Goal: Information Seeking & Learning: Compare options

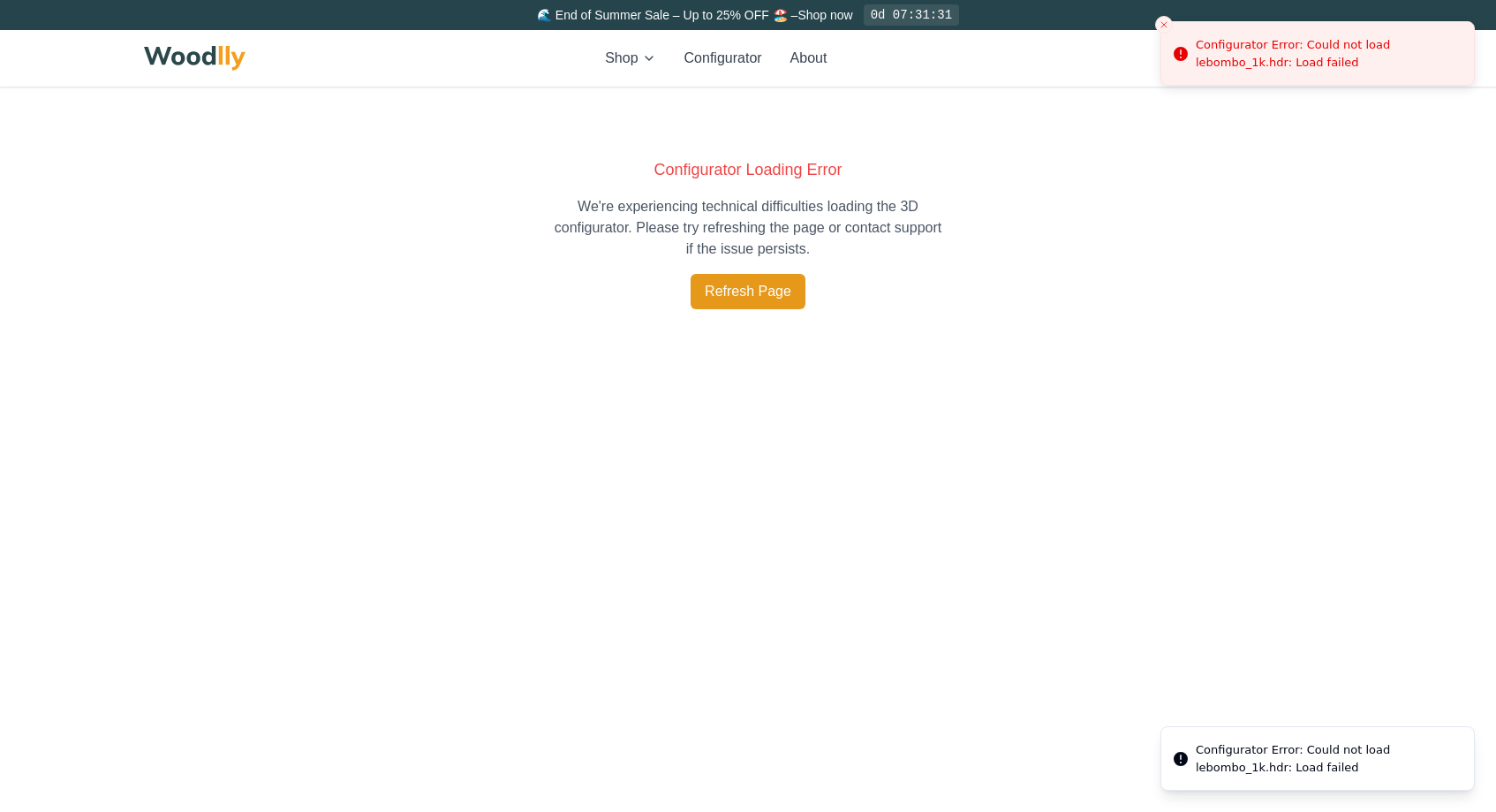
click at [717, 300] on button "Refresh Page" at bounding box center [748, 292] width 115 height 36
click at [725, 67] on button "Configurator" at bounding box center [723, 58] width 78 height 21
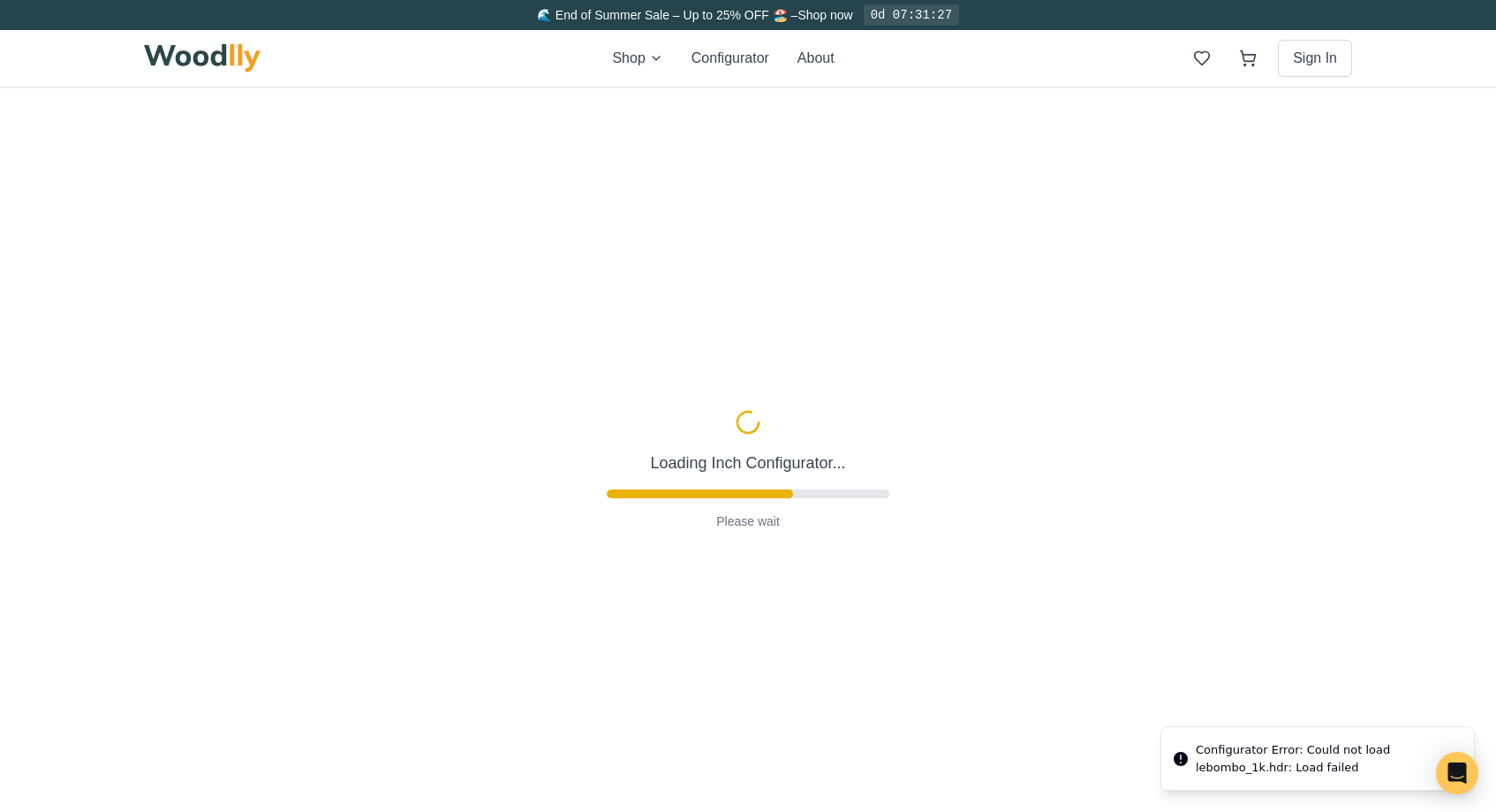
type input "63"
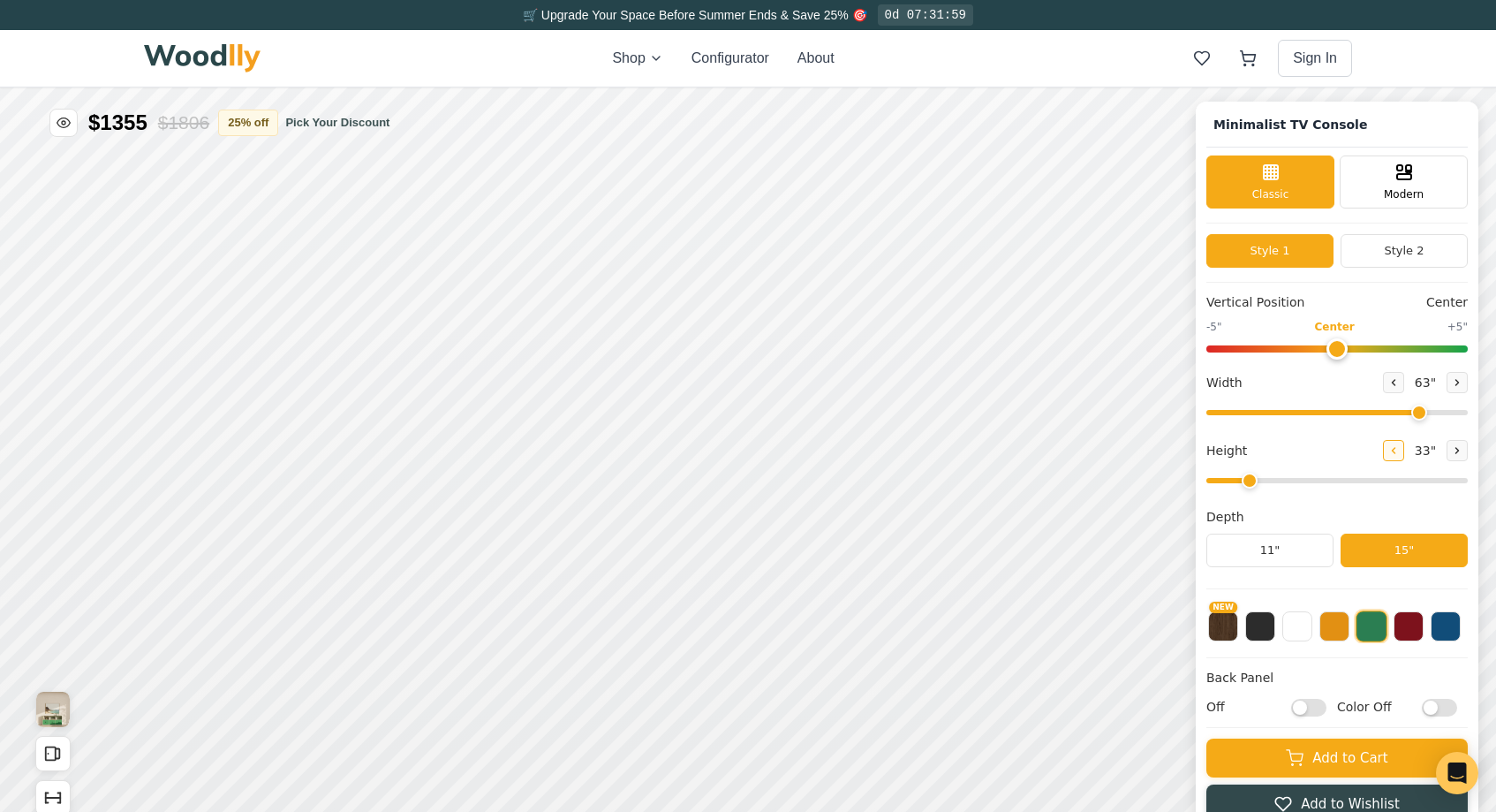
click at [1393, 448] on icon at bounding box center [1394, 450] width 3 height 6
type input "1"
click at [1256, 549] on button "11"" at bounding box center [1270, 550] width 127 height 34
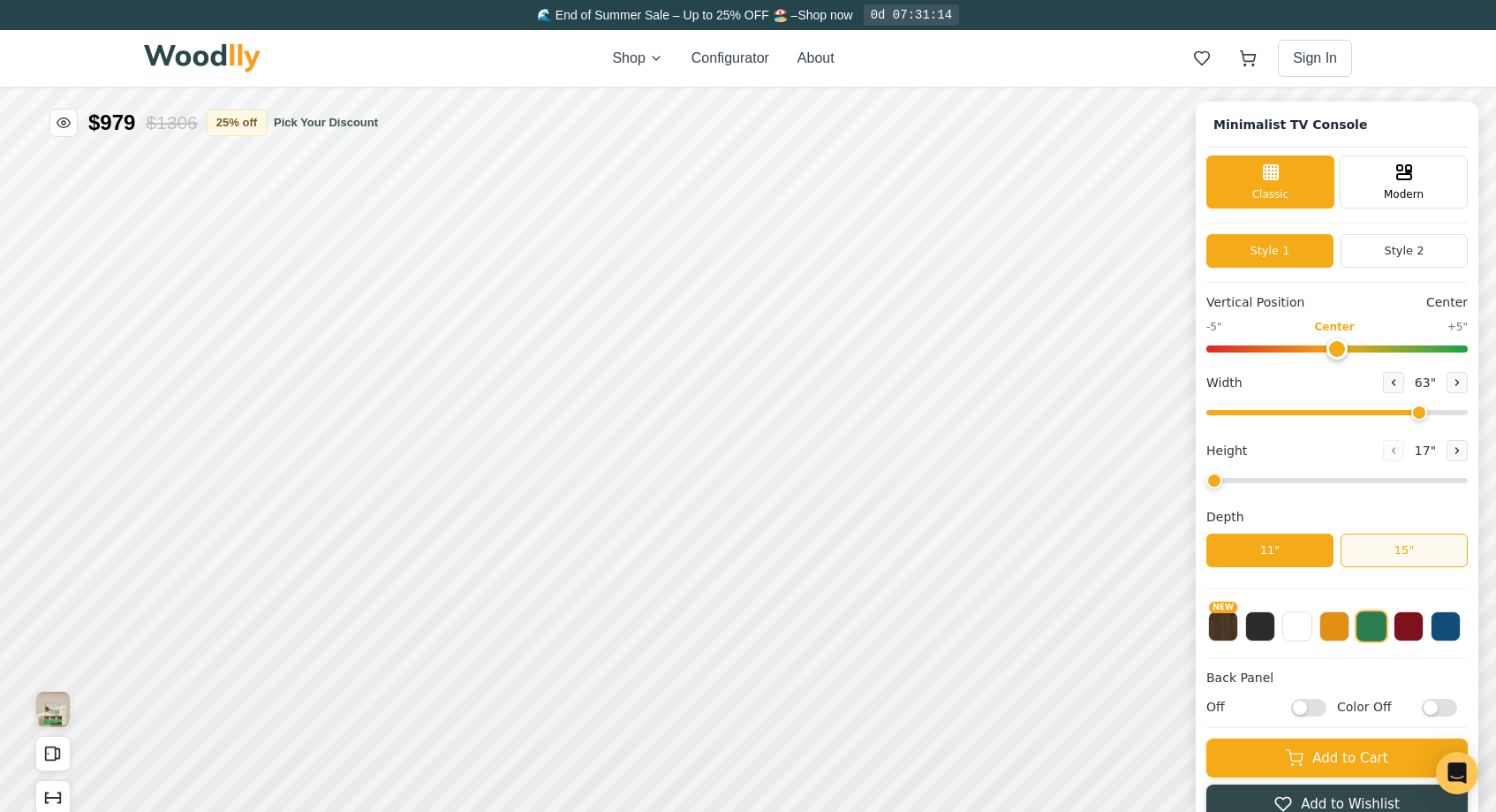
click at [1358, 550] on button "15"" at bounding box center [1404, 550] width 127 height 34
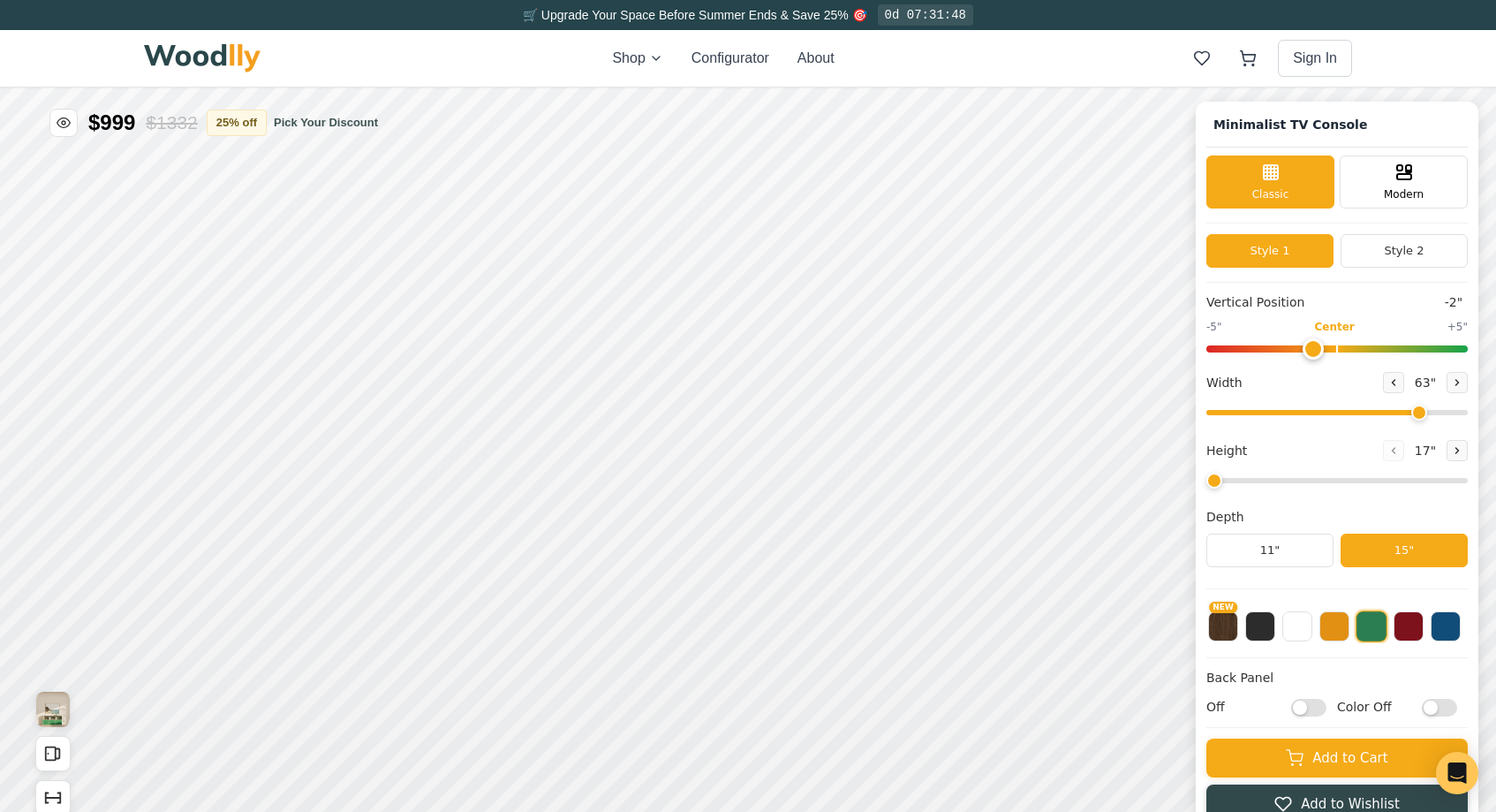
type input "0"
click at [1338, 350] on input "range" at bounding box center [1337, 349] width 262 height 7
click at [1382, 248] on button "Style 2" at bounding box center [1404, 250] width 127 height 34
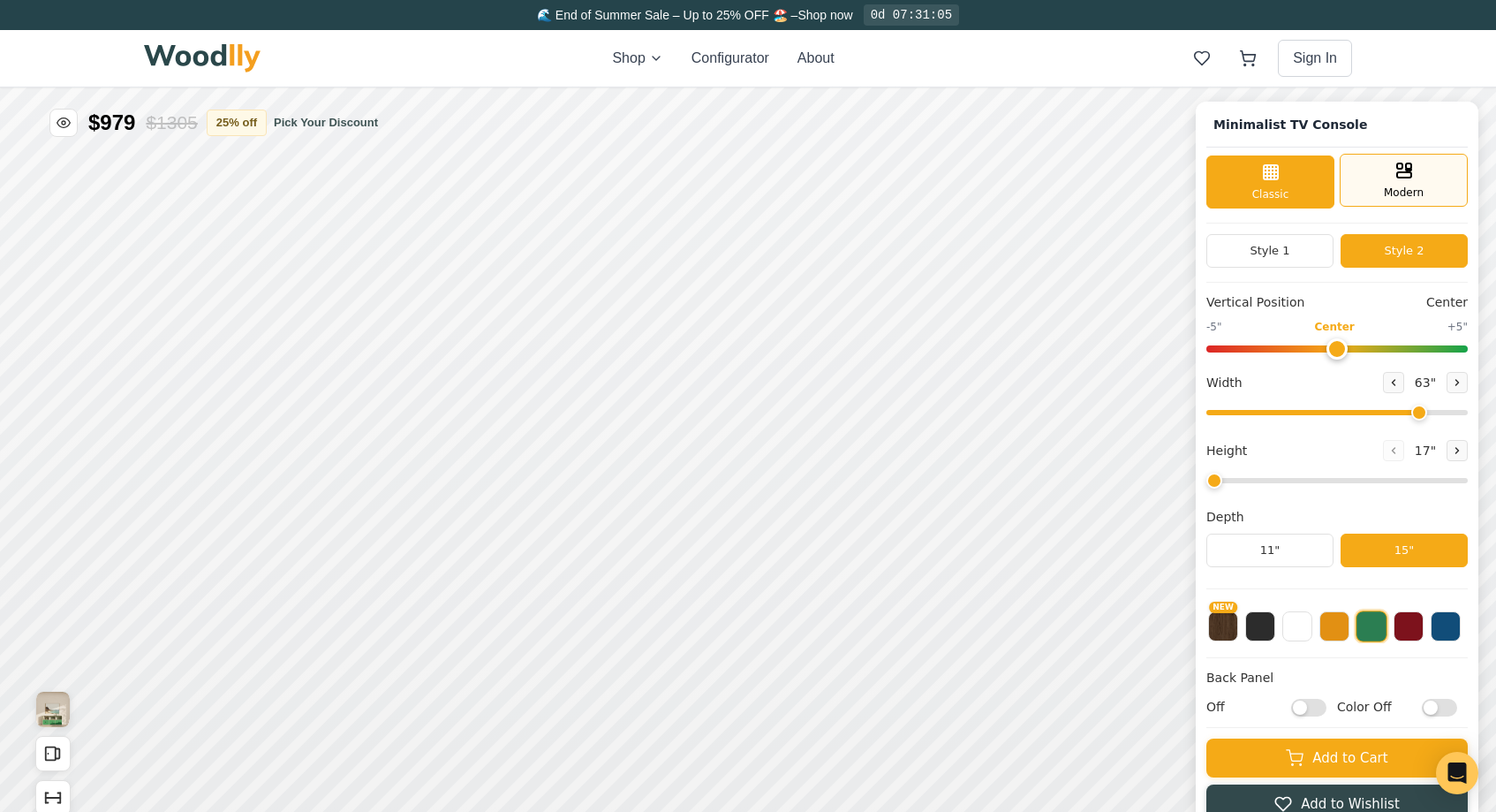
click at [1372, 181] on div "Modern" at bounding box center [1403, 179] width 128 height 53
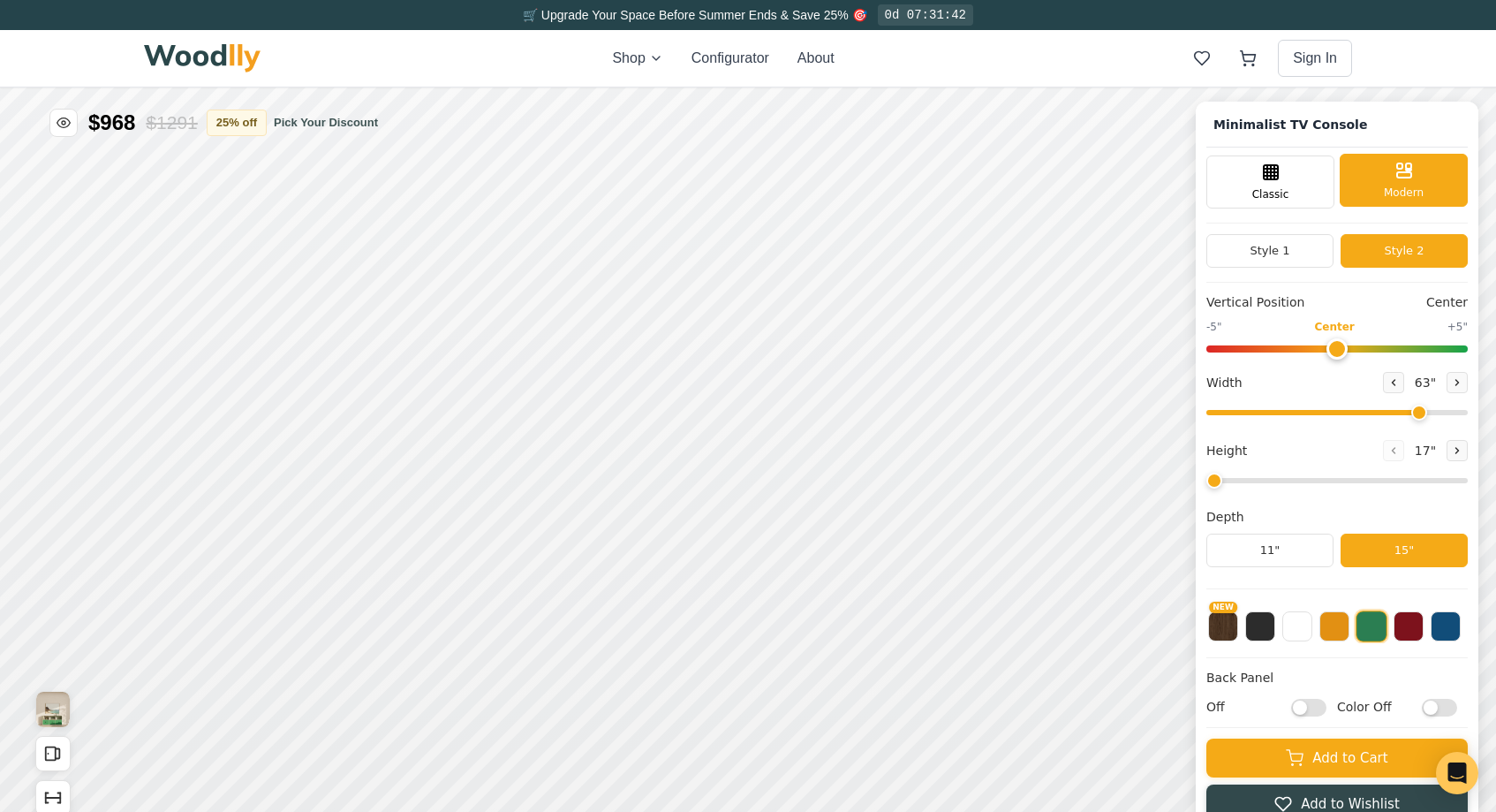
click at [1403, 192] on span "Modern" at bounding box center [1403, 192] width 40 height 16
click at [1269, 250] on button "Style 1" at bounding box center [1270, 250] width 127 height 34
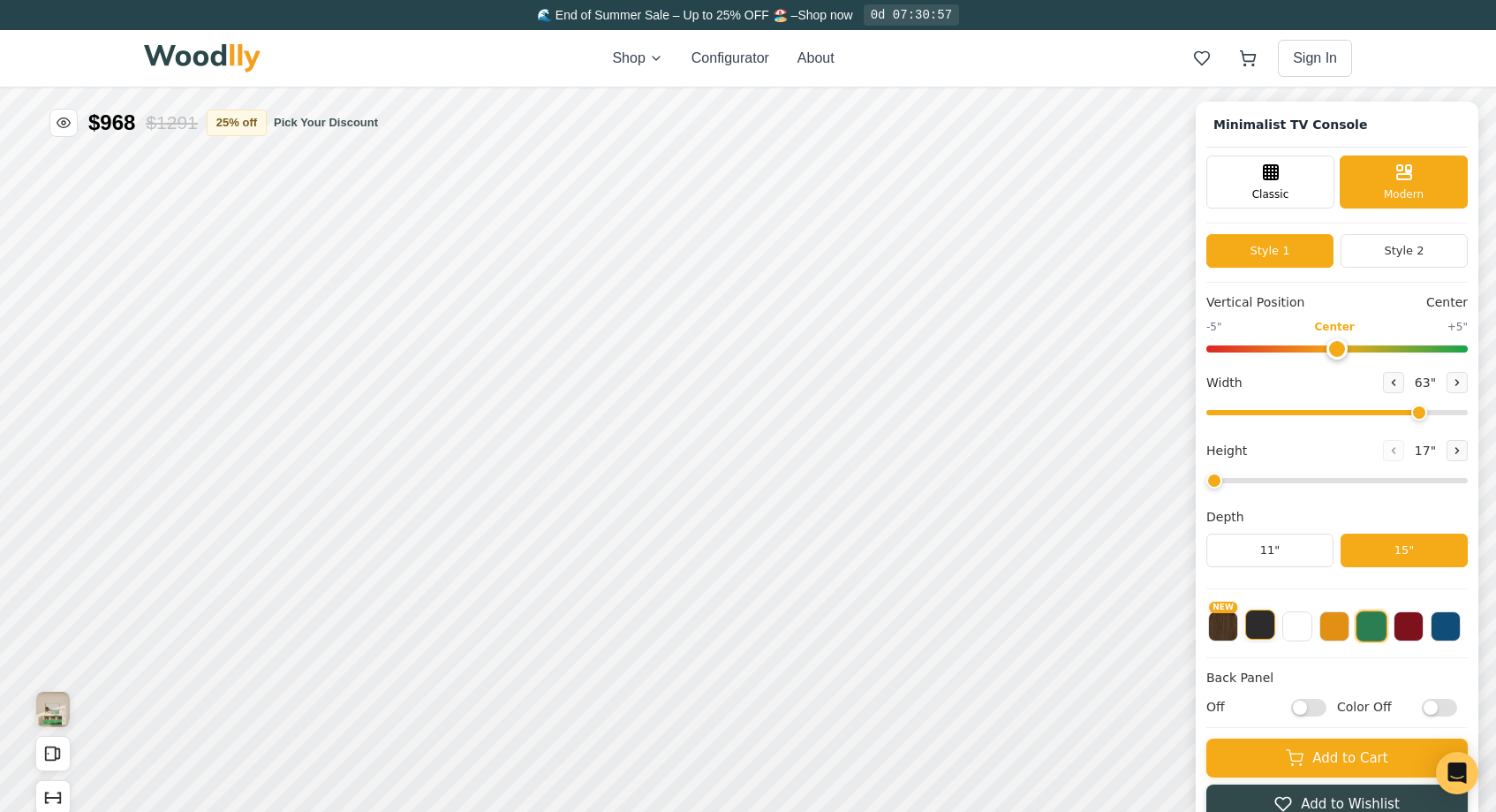
click at [1256, 619] on button at bounding box center [1261, 624] width 30 height 30
click at [1221, 633] on button "NEW" at bounding box center [1223, 624] width 30 height 30
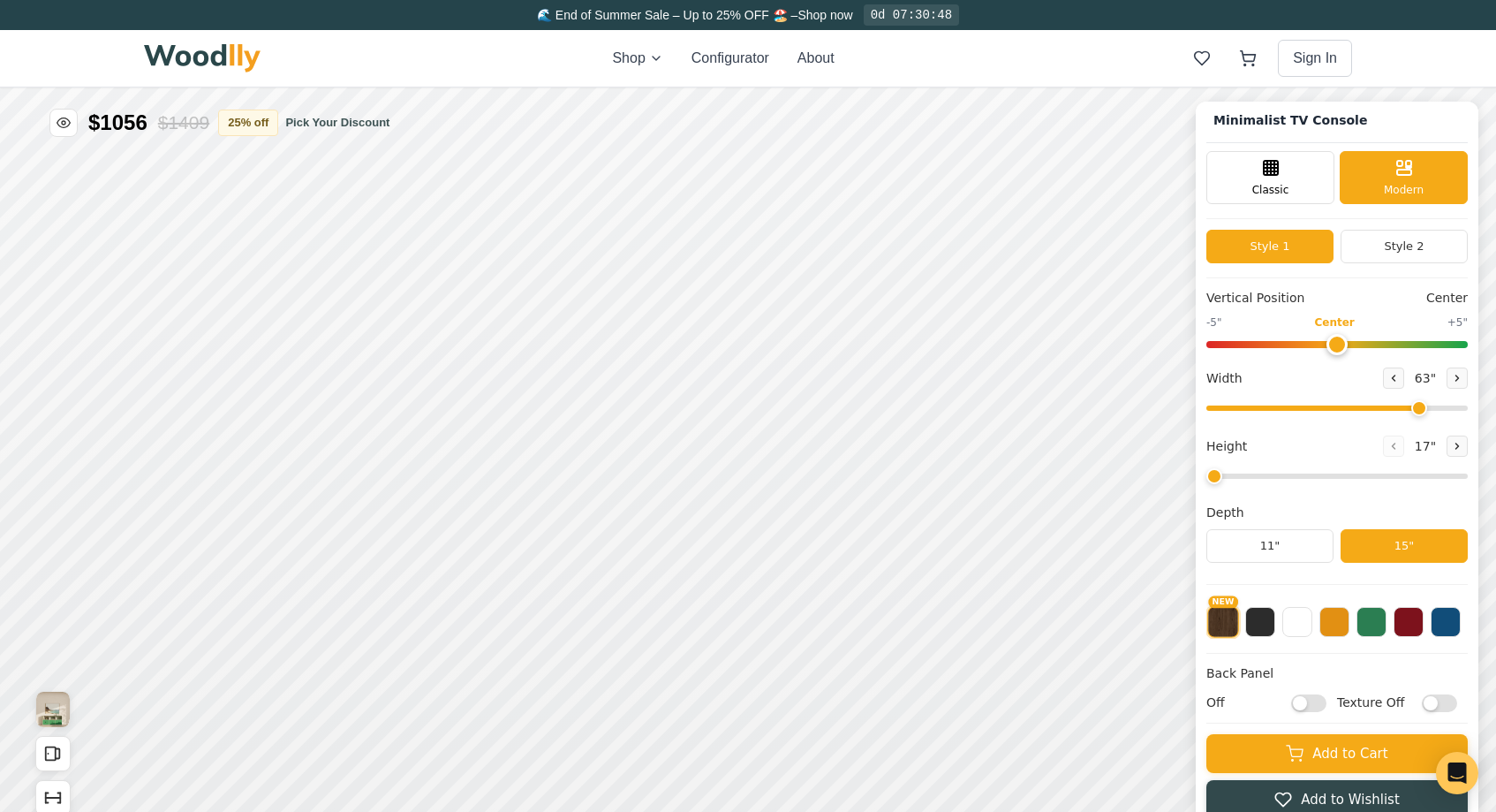
click at [1427, 705] on input "Texture Off" at bounding box center [1440, 703] width 36 height 18
click at [1443, 696] on input "Texture On" at bounding box center [1440, 703] width 36 height 18
checkbox input "false"
click at [1455, 375] on icon at bounding box center [1457, 378] width 10 height 10
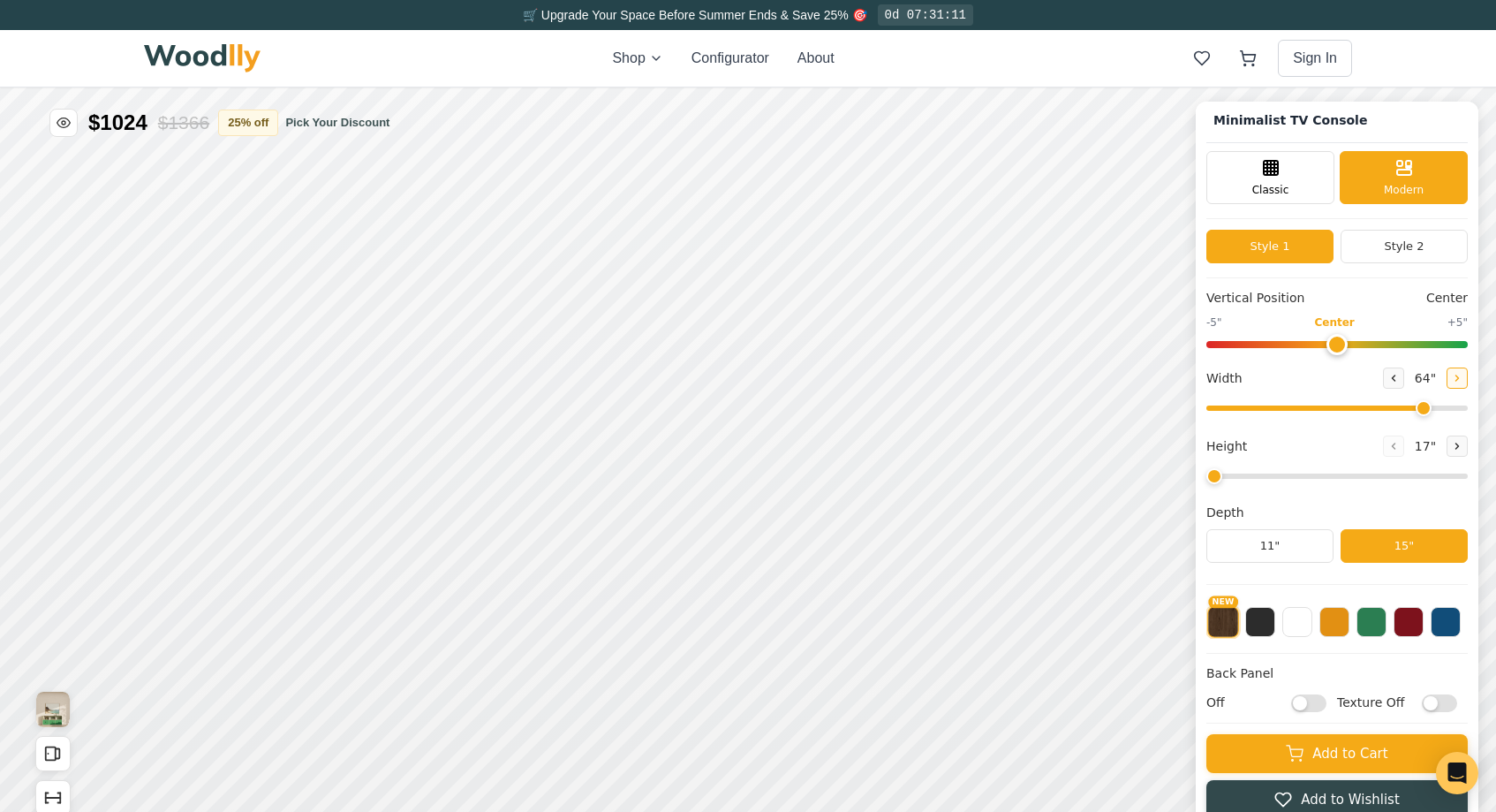
click at [1455, 375] on icon at bounding box center [1457, 378] width 10 height 10
type input "65"
click at [991, 448] on icon at bounding box center [996, 446] width 21 height 21
click at [1045, 454] on icon at bounding box center [1046, 446] width 21 height 21
click at [950, 523] on button "ON" at bounding box center [960, 532] width 67 height 33
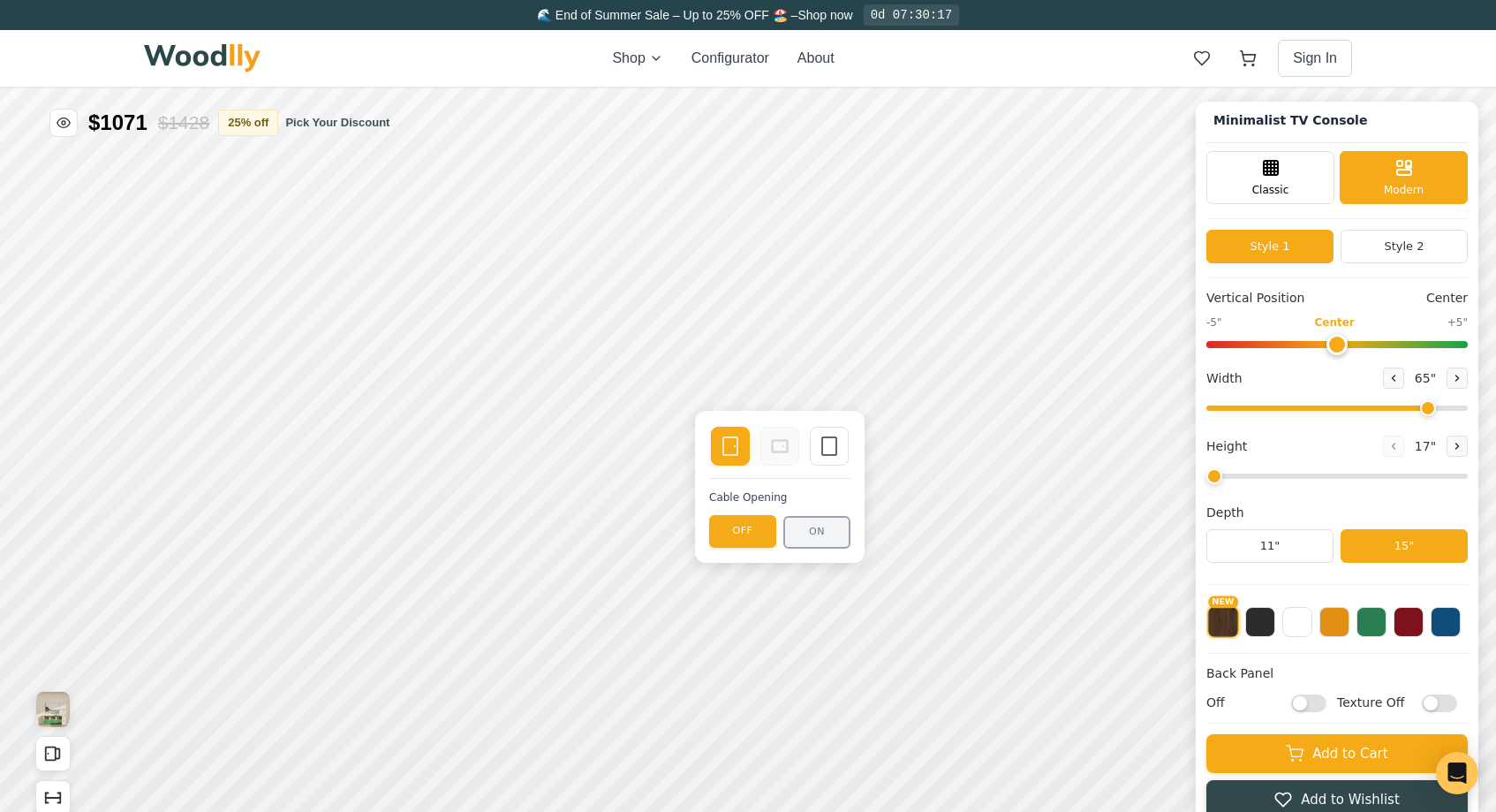
click at [812, 538] on button "ON" at bounding box center [817, 532] width 67 height 33
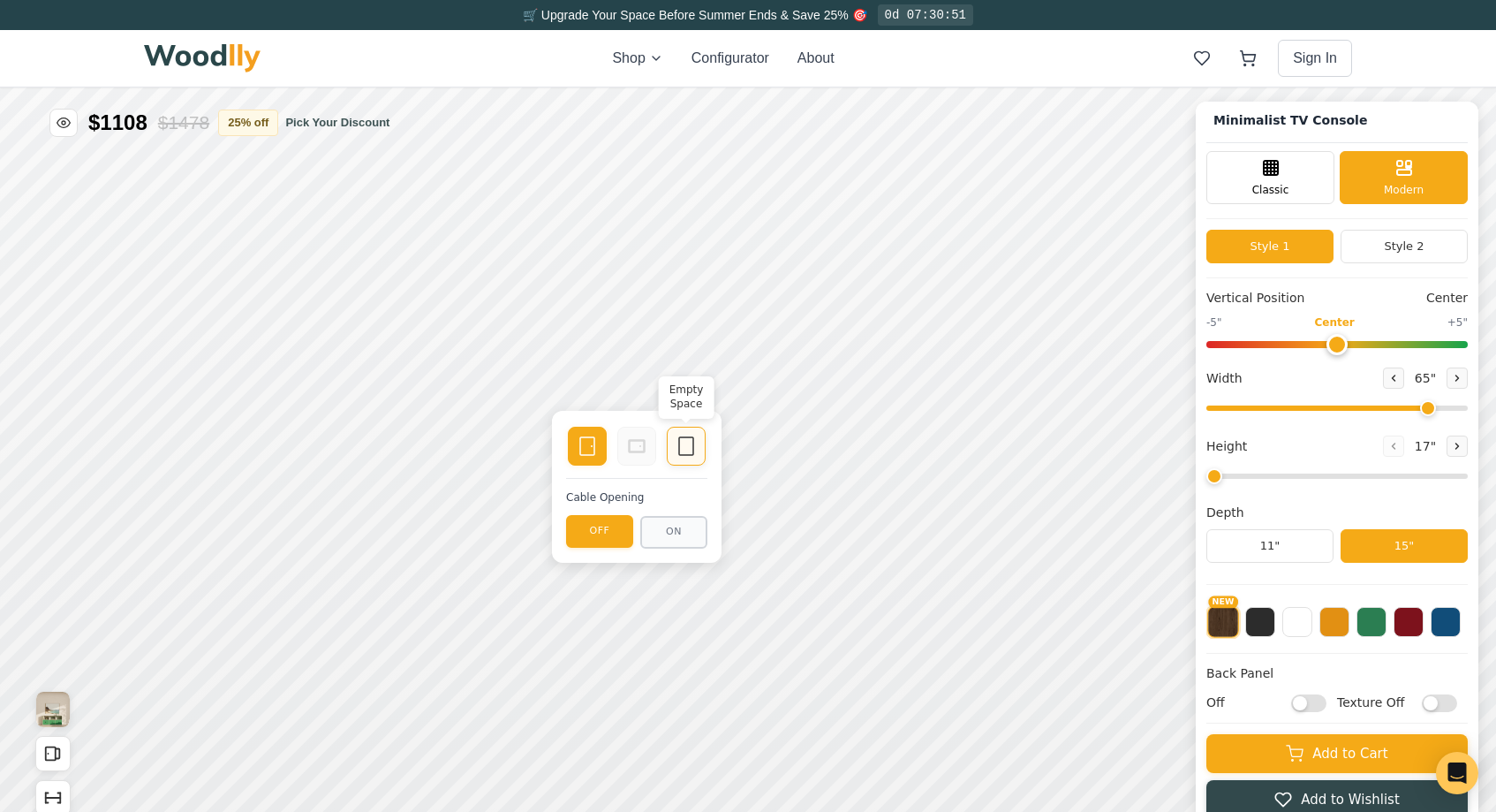
click at [688, 449] on icon at bounding box center [686, 446] width 21 height 21
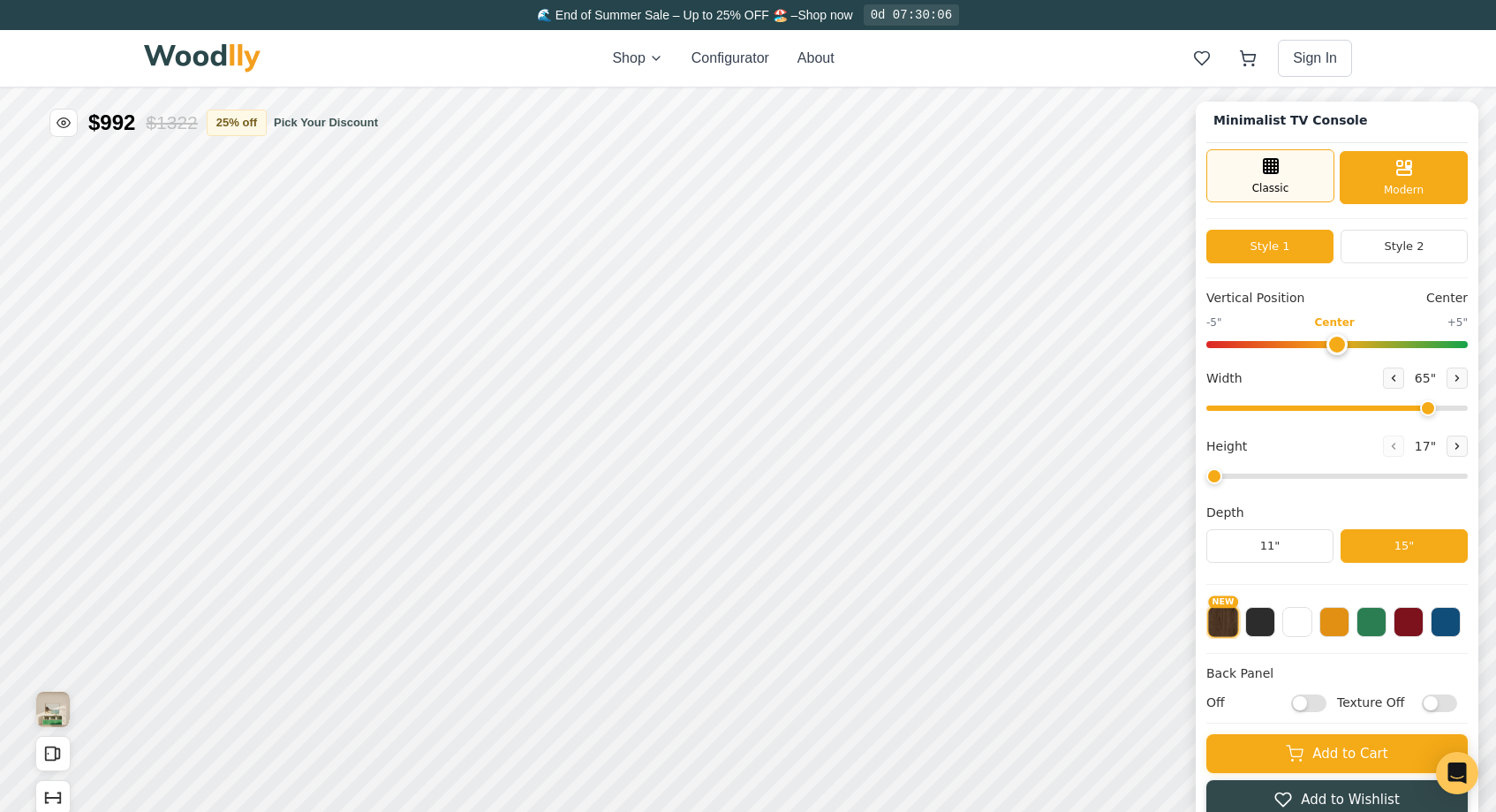
click at [1275, 166] on line at bounding box center [1275, 165] width 0 height 14
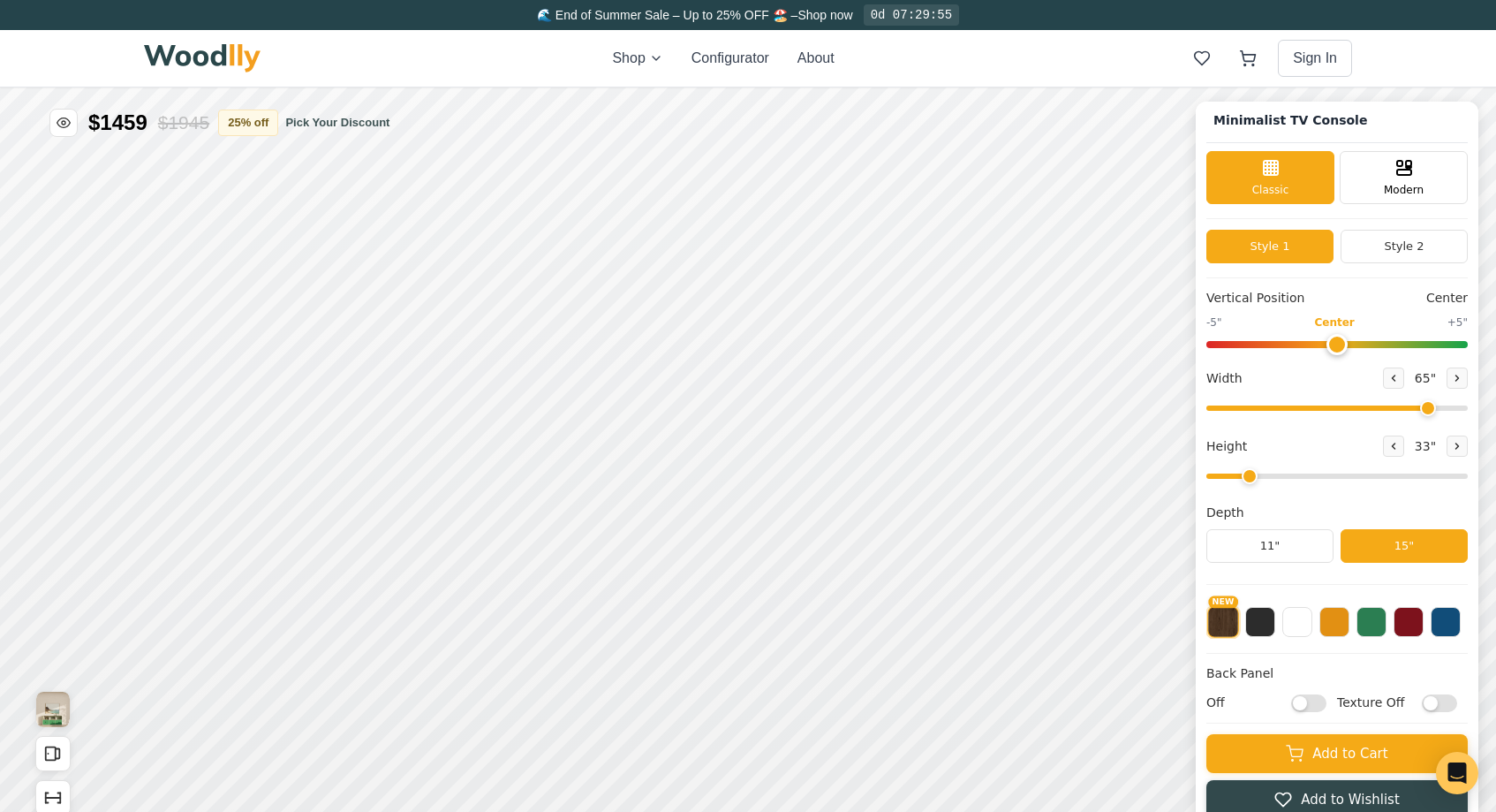
drag, startPoint x: 1212, startPoint y: 474, endPoint x: 1251, endPoint y: 465, distance: 40.0
click at [1251, 465] on div "Height 33 "" at bounding box center [1337, 461] width 262 height 50
drag, startPoint x: 1248, startPoint y: 475, endPoint x: 1137, endPoint y: 475, distance: 111.0
type input "1"
click at [1137, 88] on div "Minimalist TV Console Classic Modern Style 1 Style 2 Vertical Position Center -…" at bounding box center [748, 88] width 1496 height 0
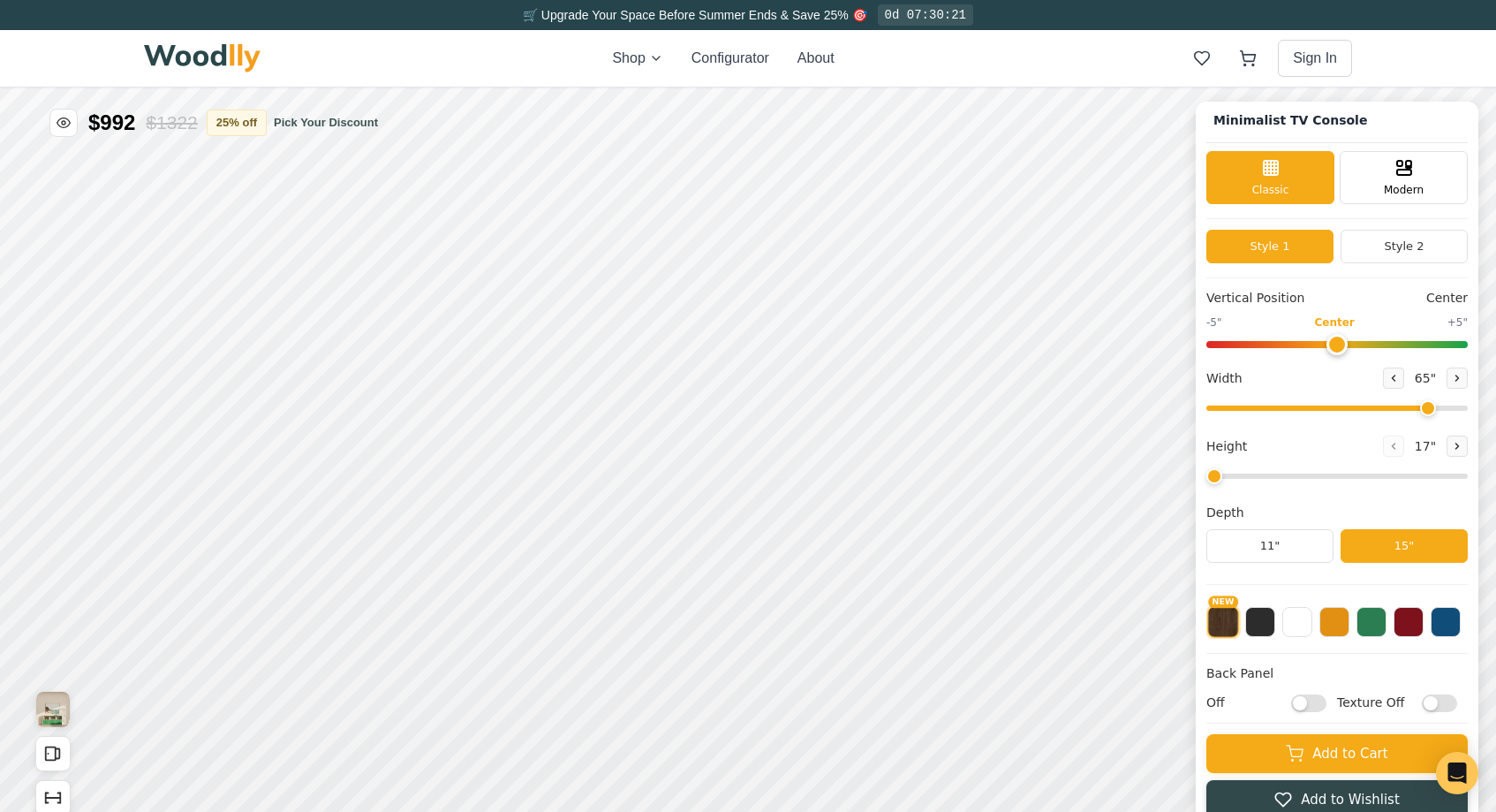
click at [1301, 704] on input "Off" at bounding box center [1309, 703] width 36 height 18
click at [1301, 703] on input "On" at bounding box center [1309, 703] width 36 height 18
checkbox input "false"
click at [1429, 705] on input "Texture Off" at bounding box center [1440, 703] width 36 height 18
click at [1429, 704] on input "Texture On" at bounding box center [1440, 703] width 36 height 18
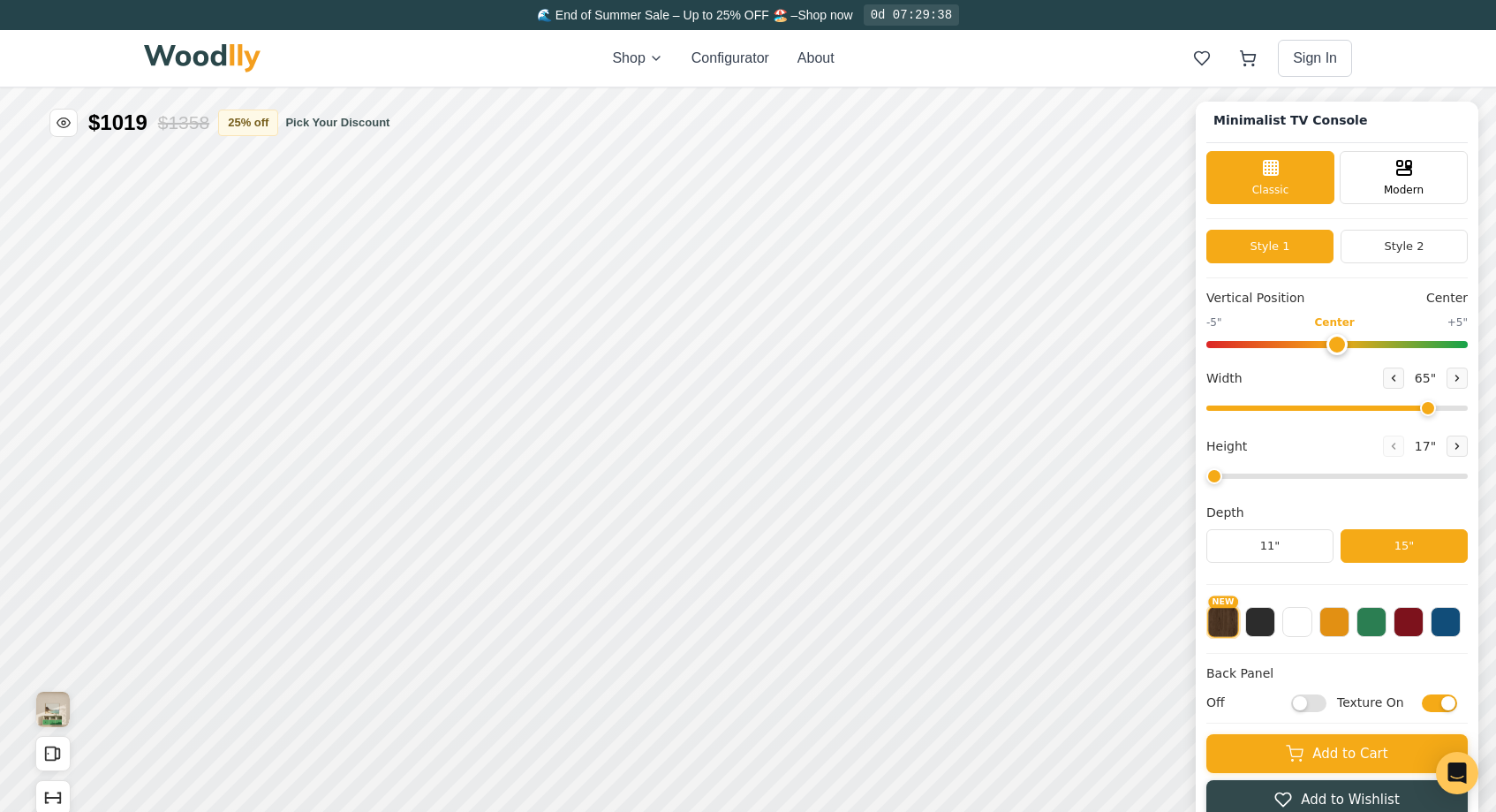
checkbox input "false"
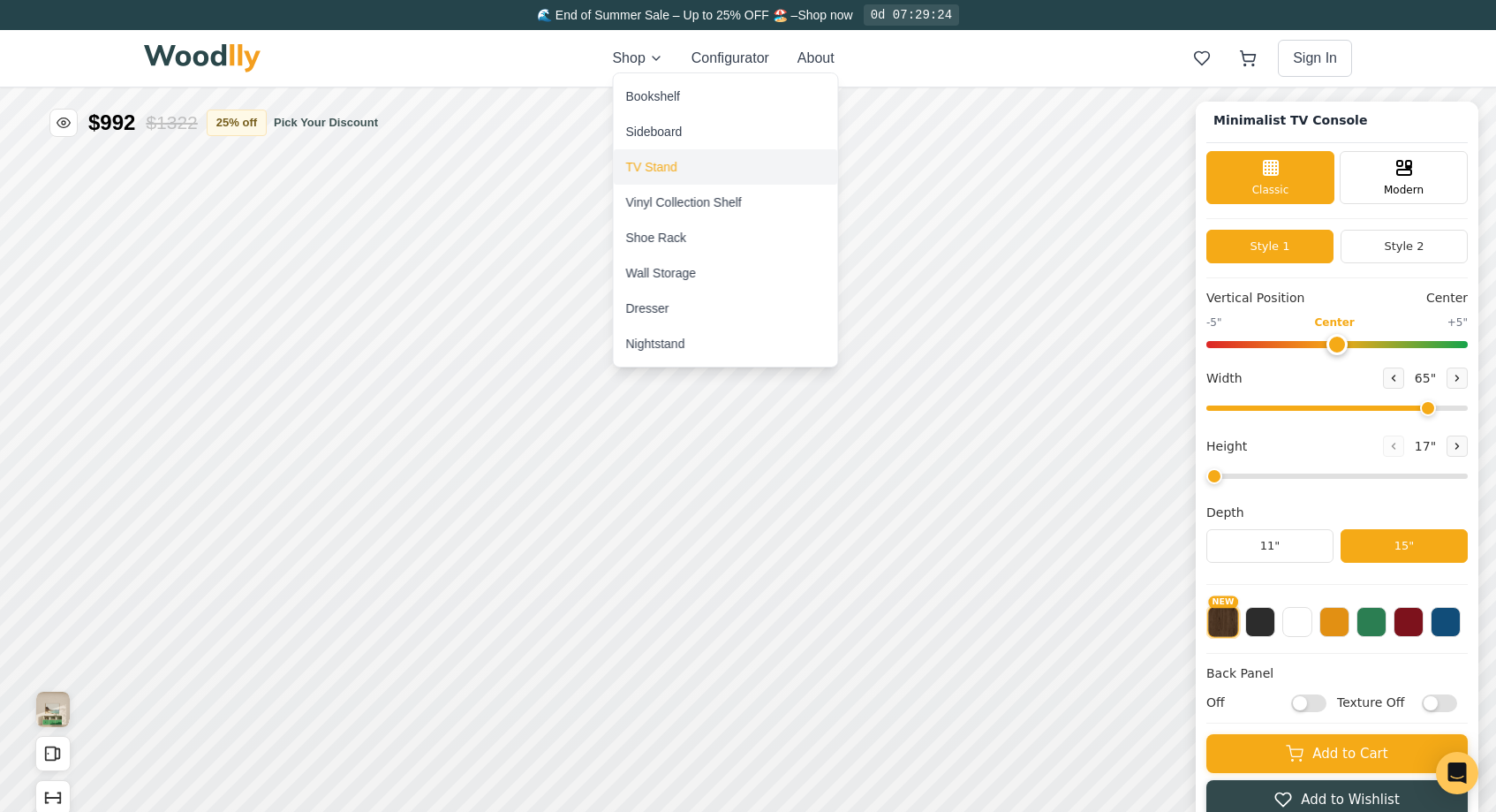
click at [665, 169] on div "TV Stand" at bounding box center [651, 166] width 51 height 18
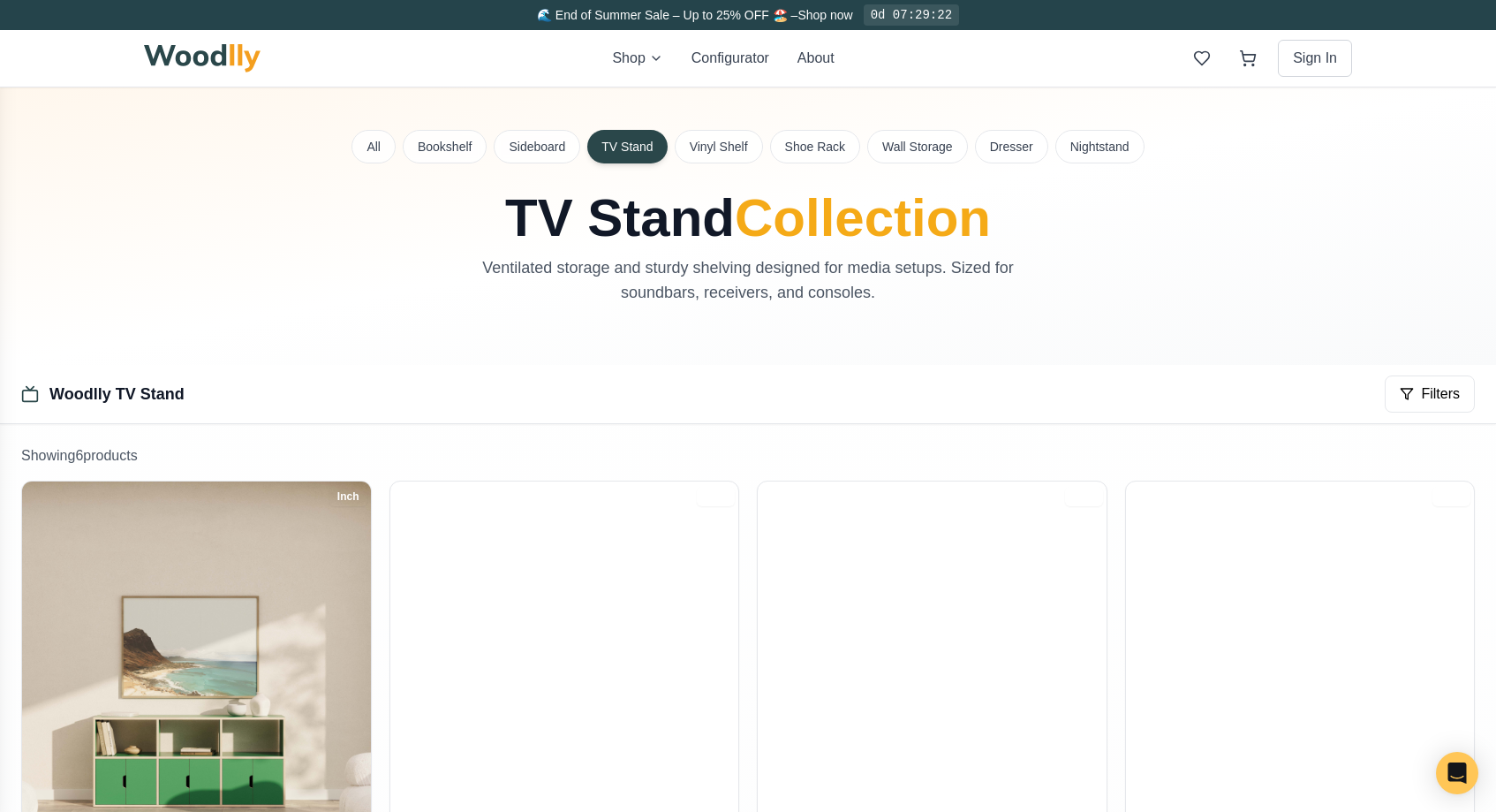
scroll to position [12, 0]
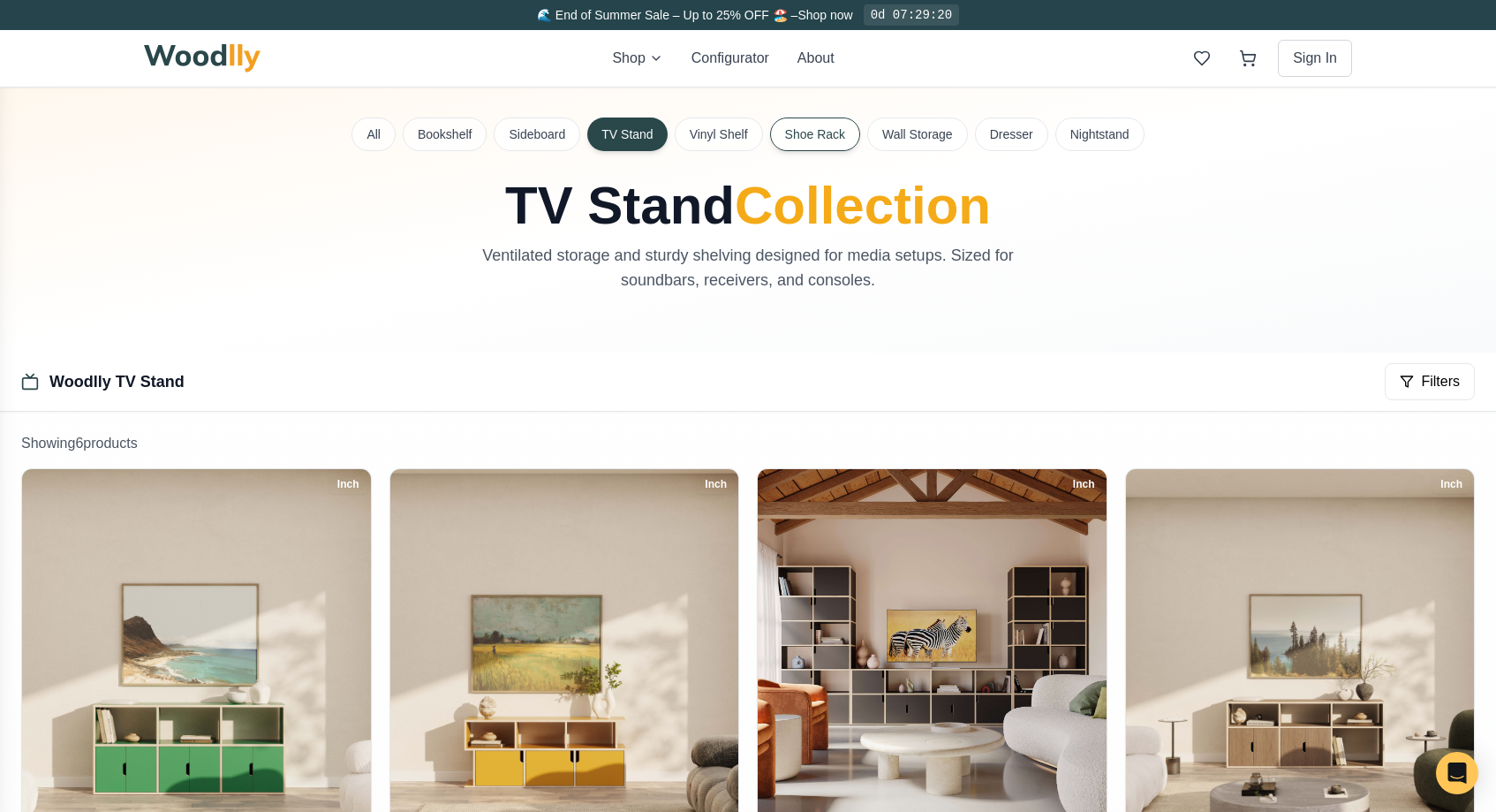
click at [813, 137] on button "Shoe Rack" at bounding box center [815, 135] width 90 height 34
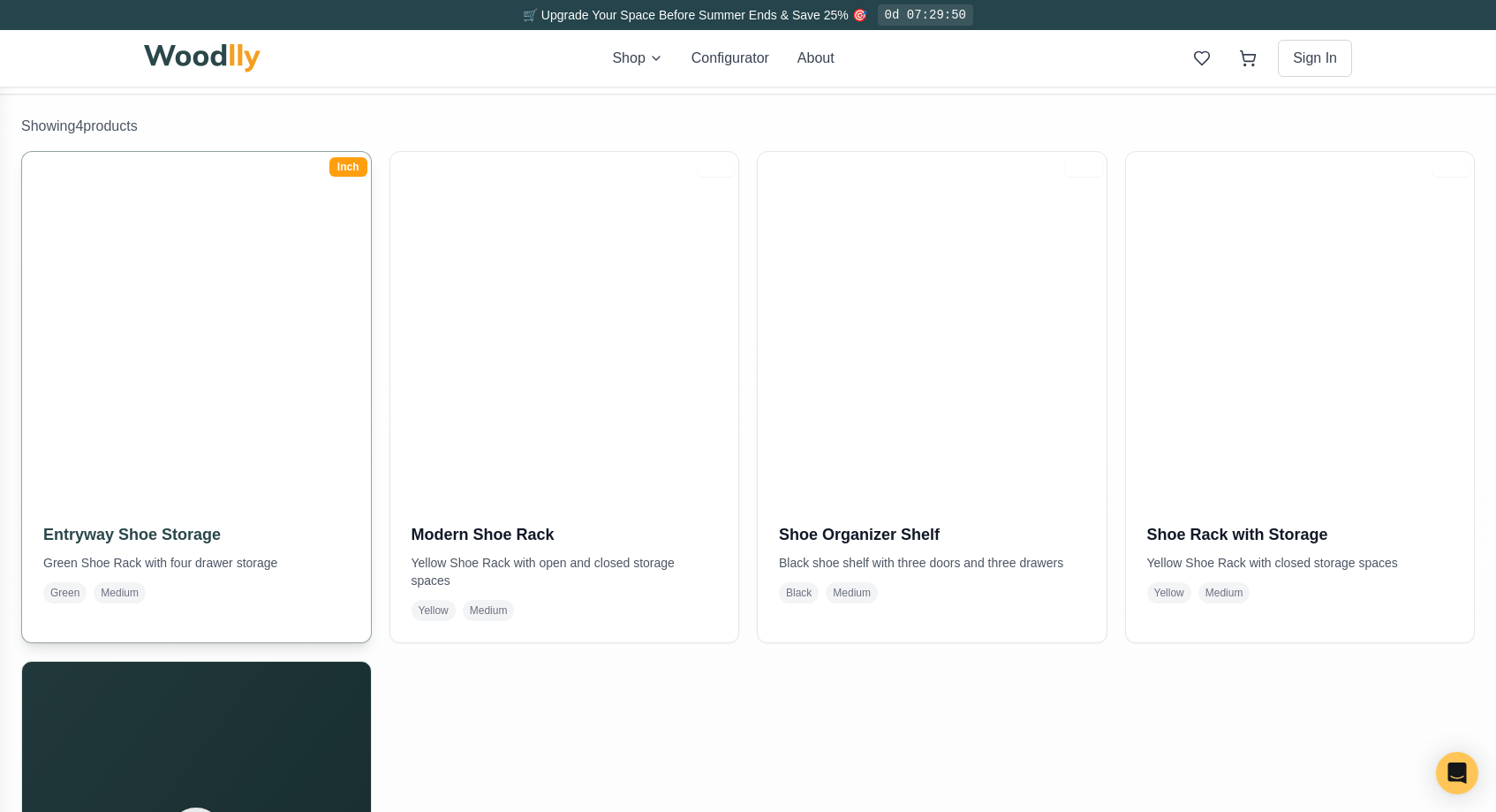
scroll to position [192, 0]
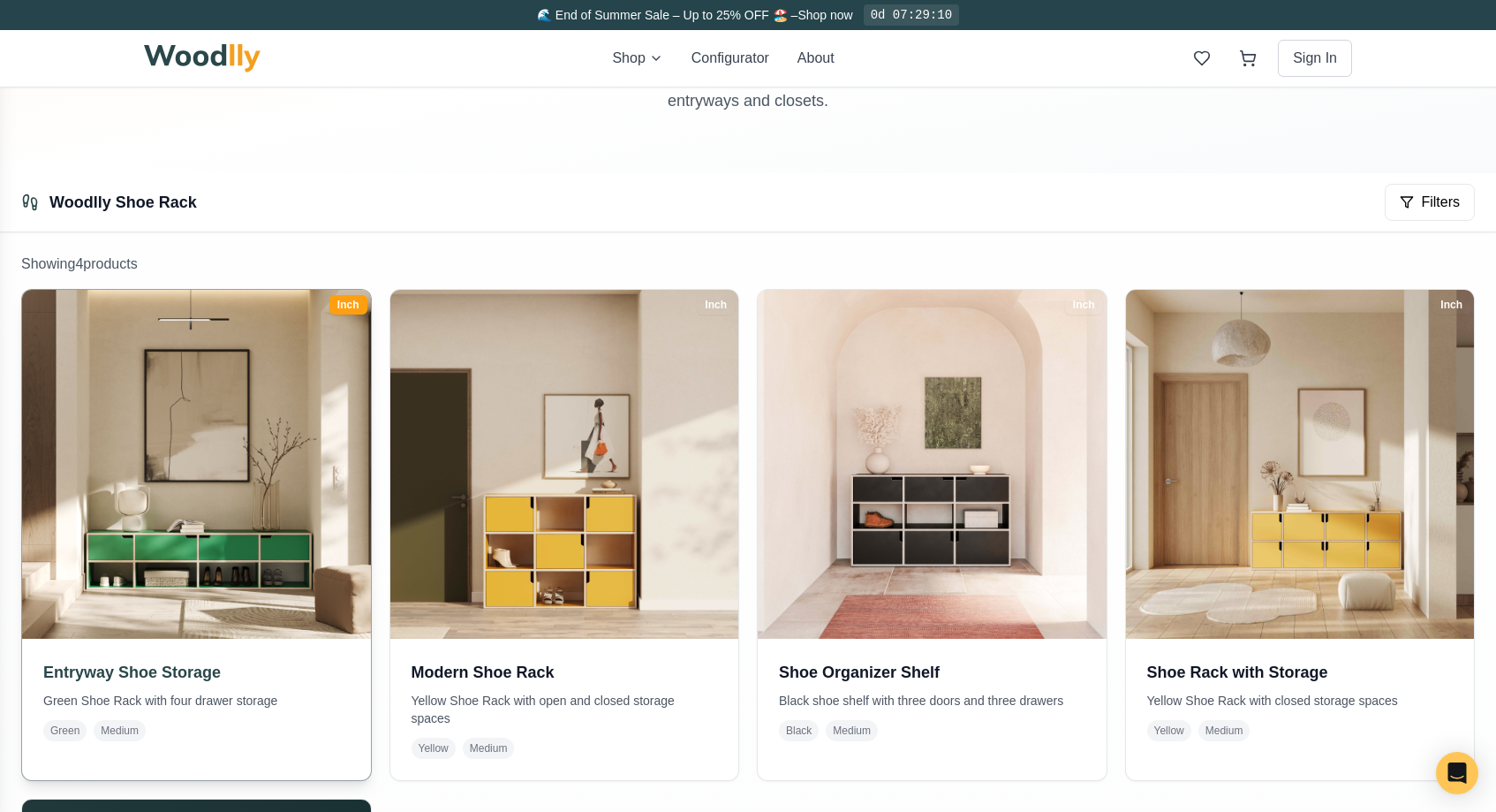
click at [225, 555] on img at bounding box center [195, 463] width 365 height 365
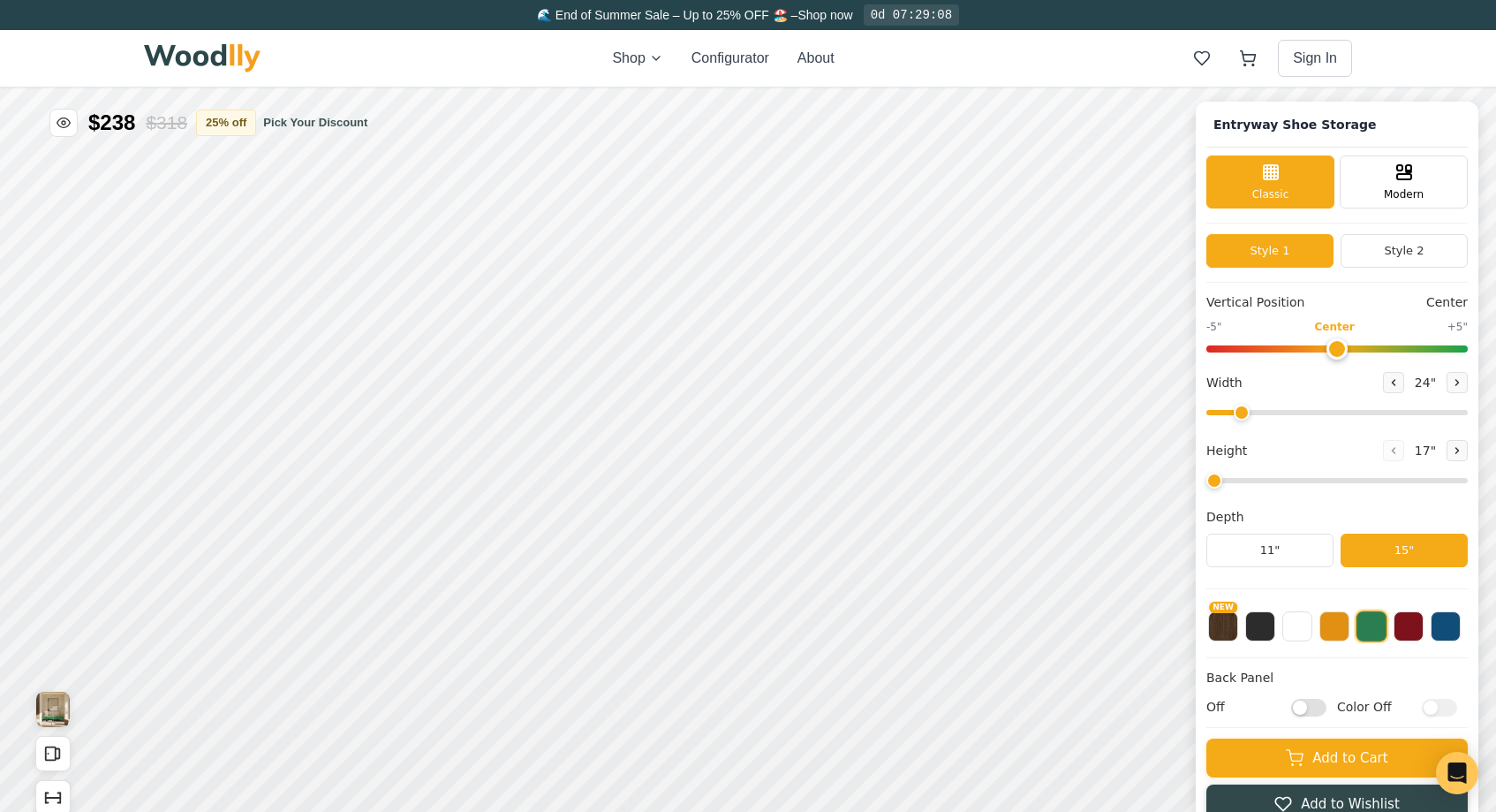
type input "67"
type input "2"
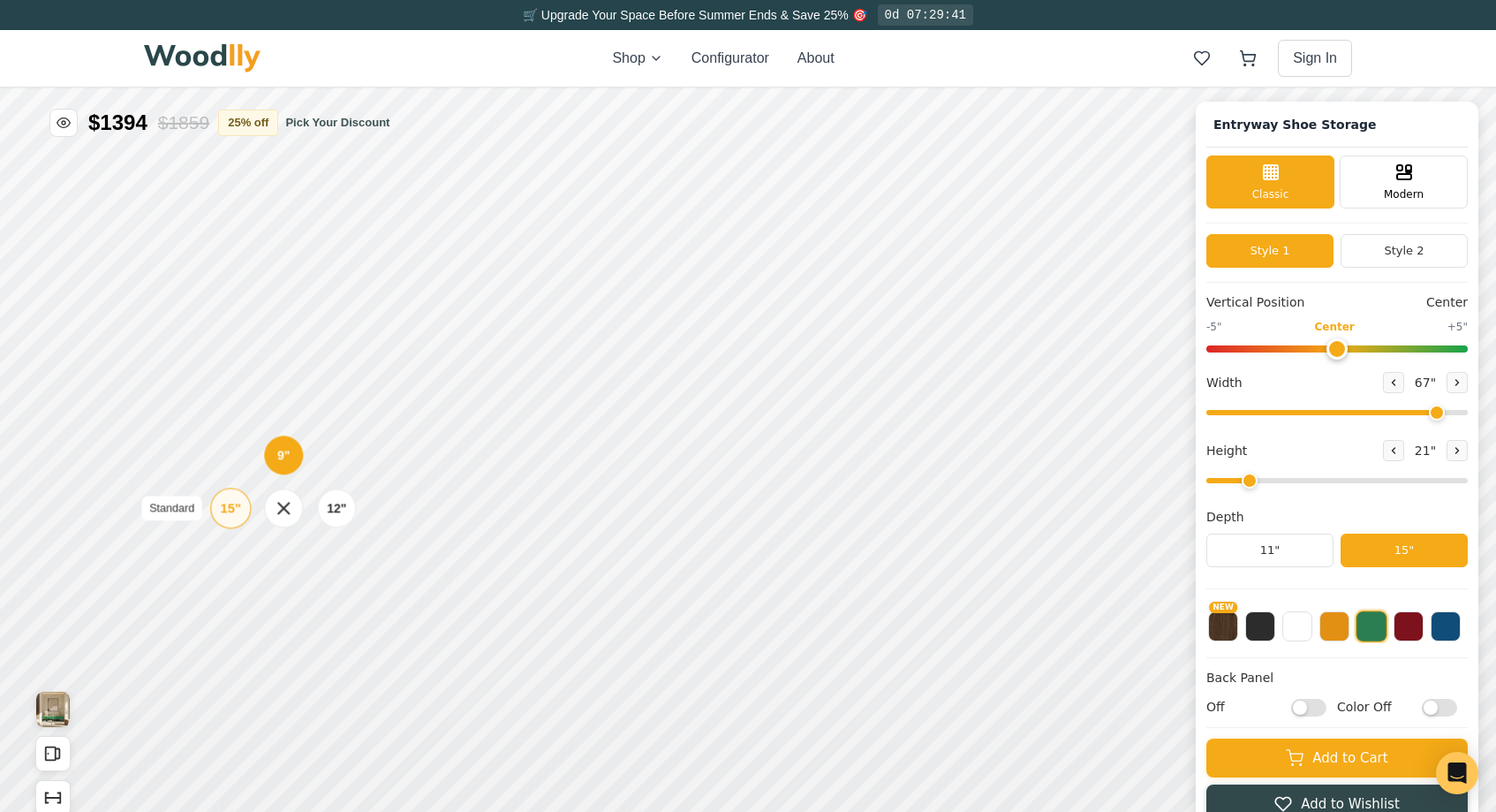
click at [1193, 86] on div "15"" at bounding box center [1196, 78] width 21 height 20
click at [1233, 57] on div "12"" at bounding box center [1236, 55] width 21 height 20
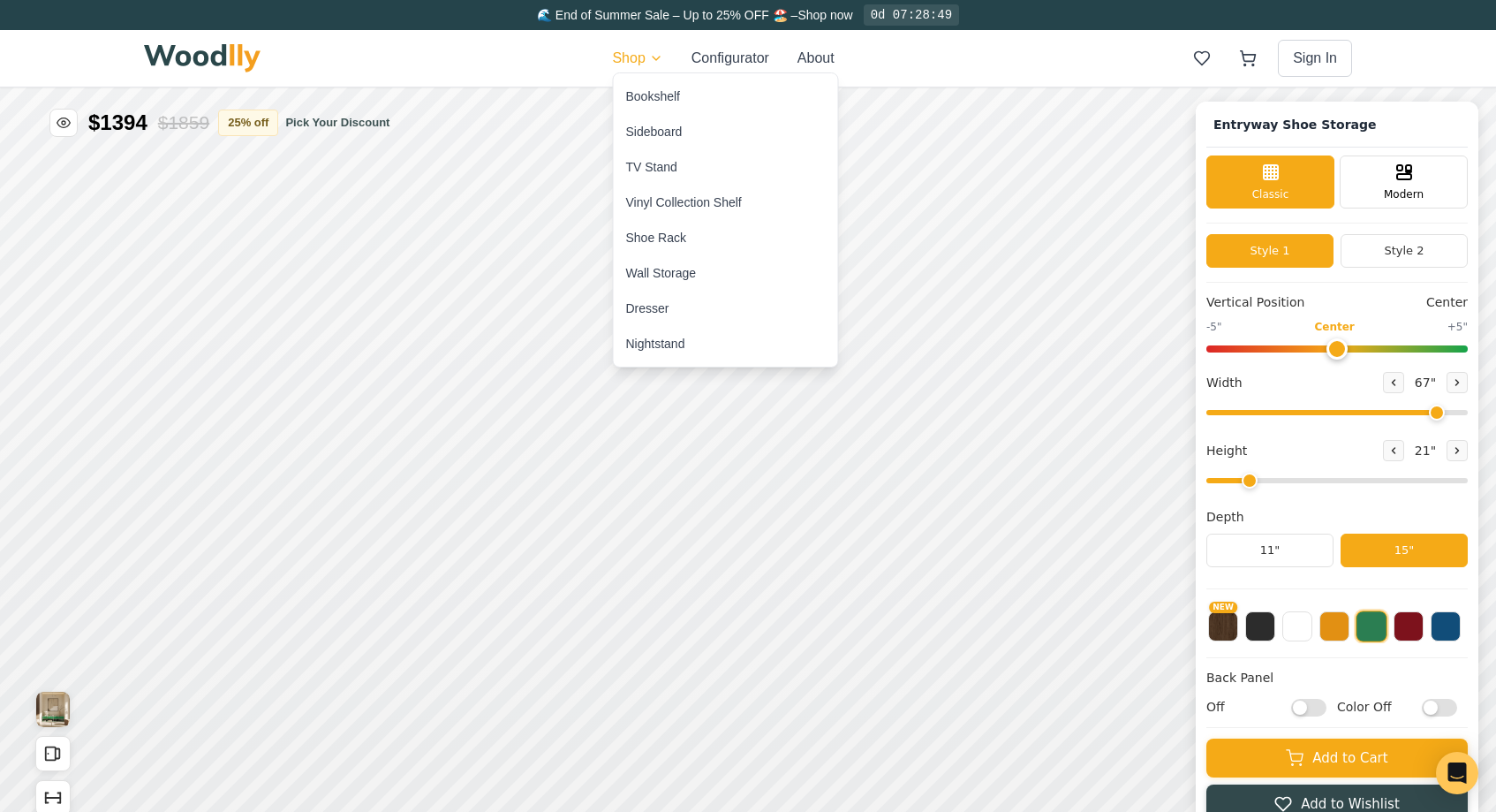
click at [637, 158] on div "TV Stand" at bounding box center [651, 166] width 51 height 18
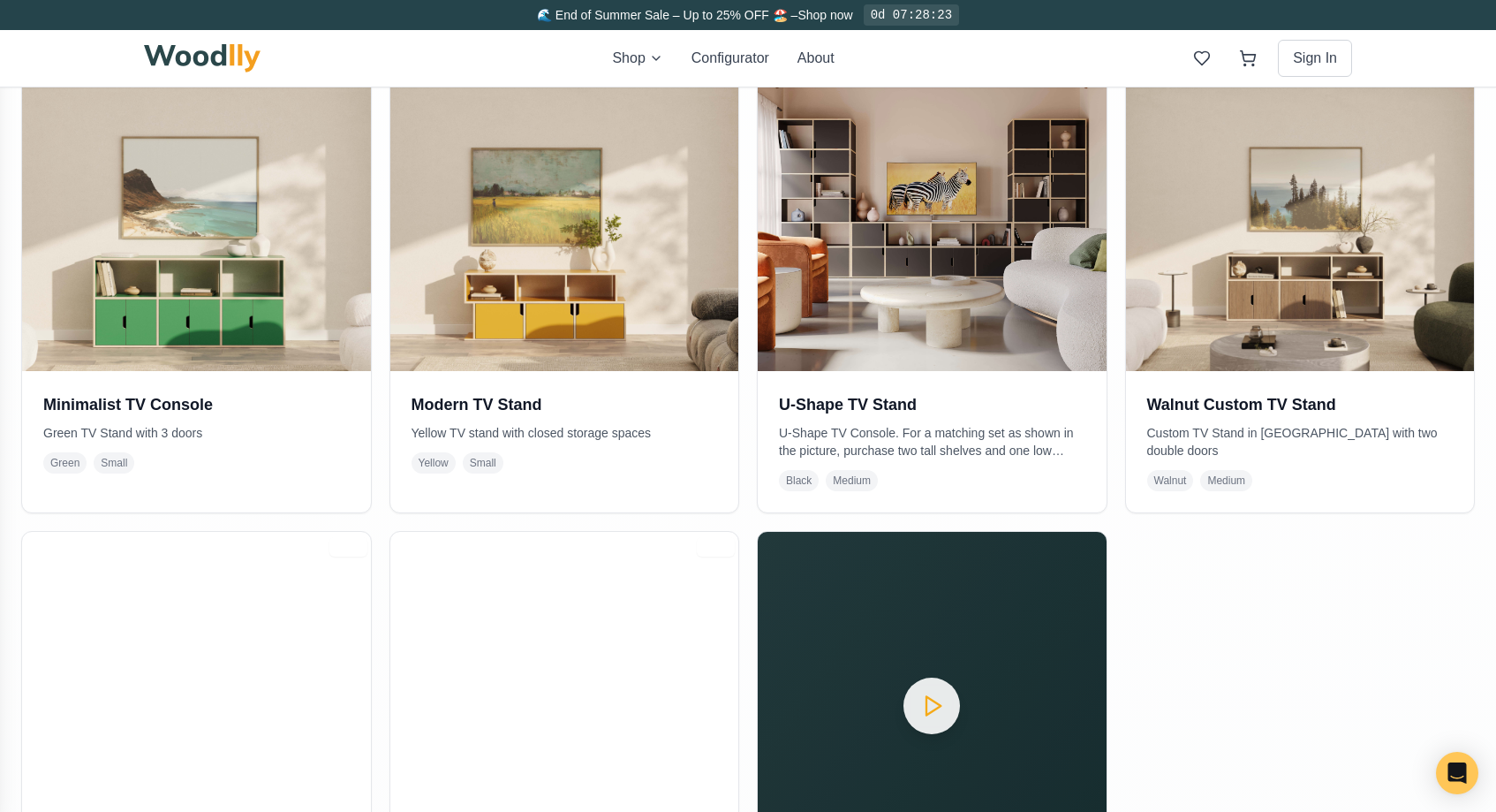
scroll to position [427, 0]
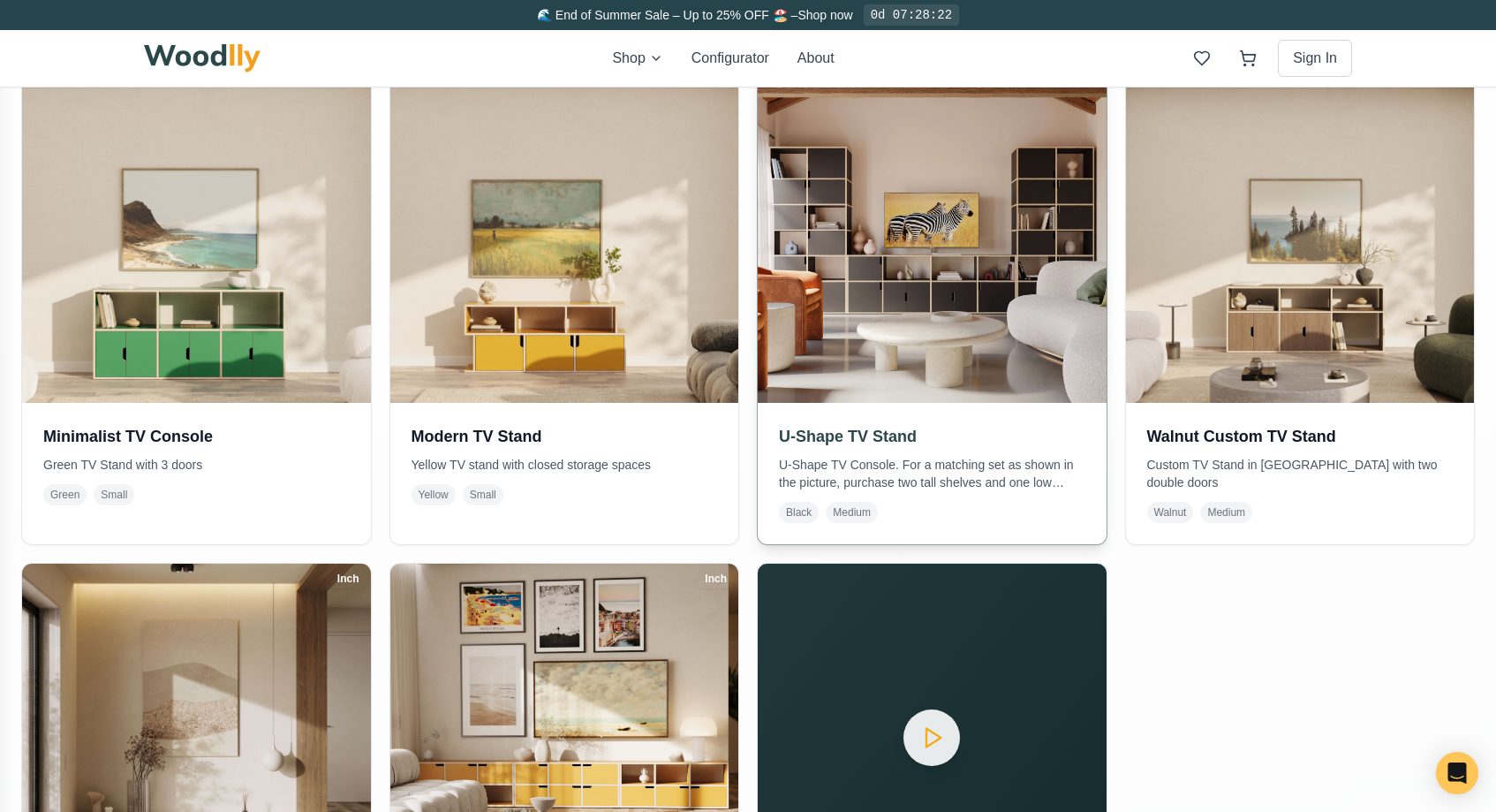
click at [897, 279] on img at bounding box center [932, 227] width 365 height 365
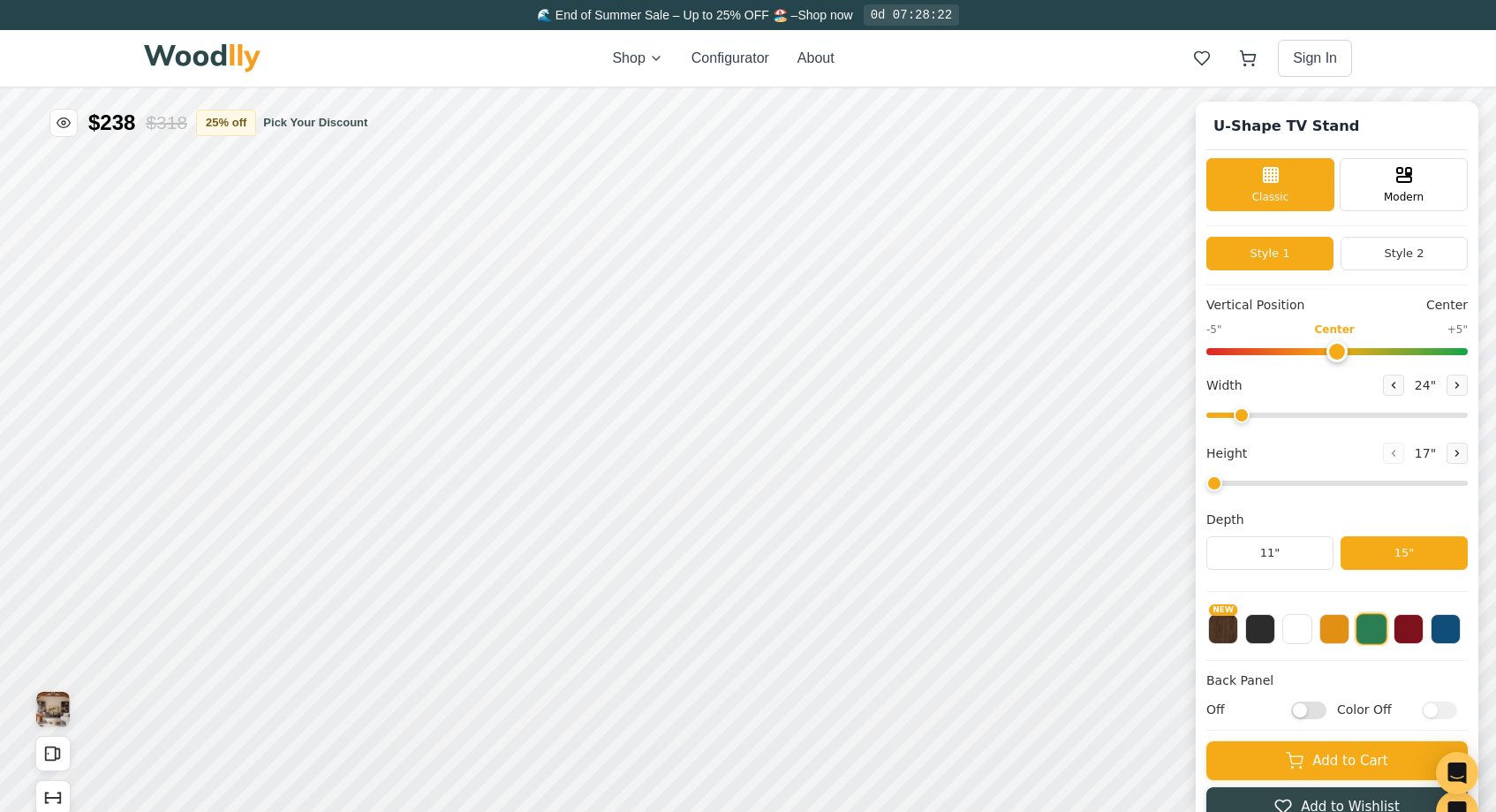
type input "72"
type input "2"
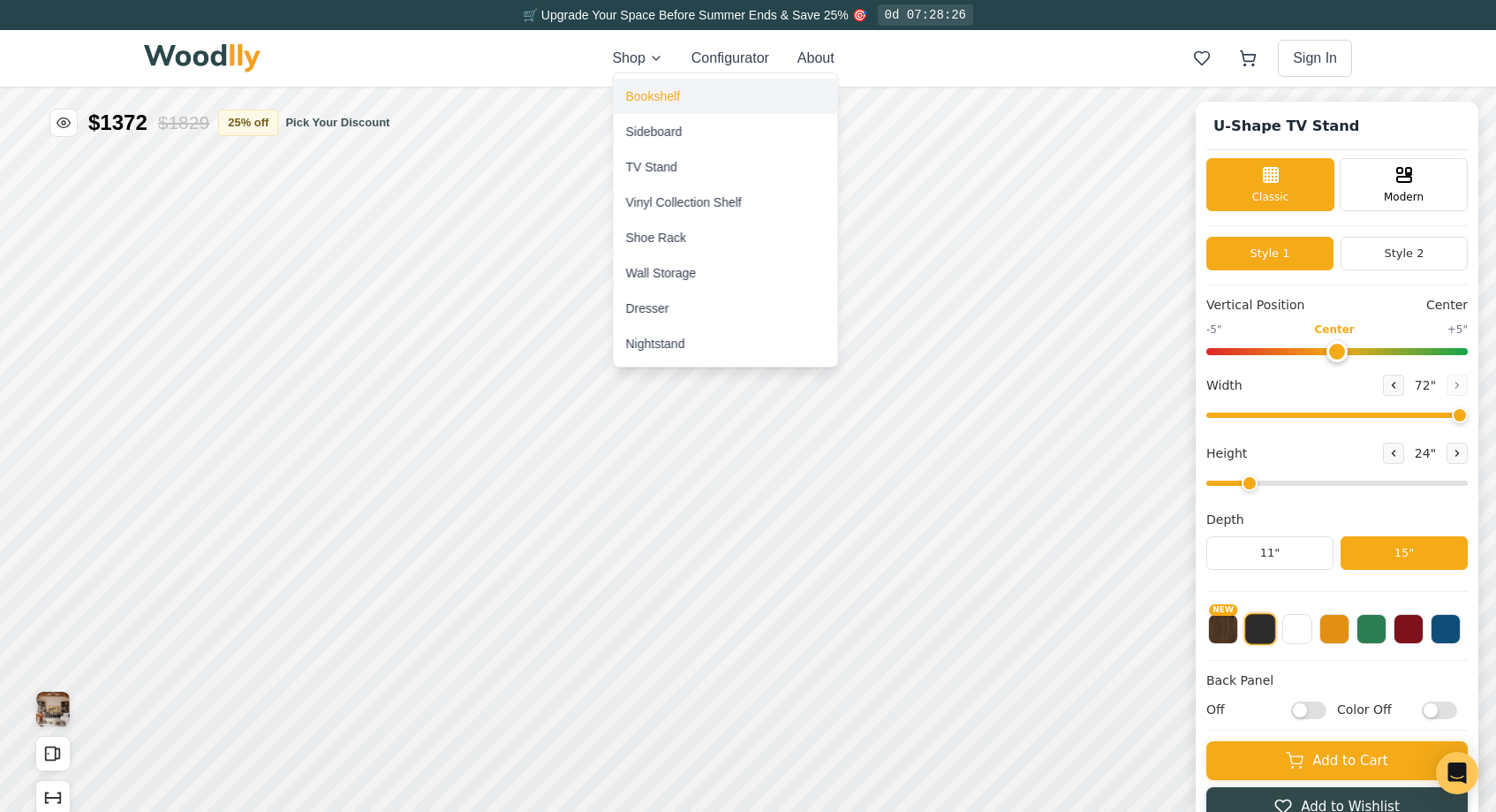
click at [653, 93] on div "Bookshelf" at bounding box center [653, 96] width 54 height 18
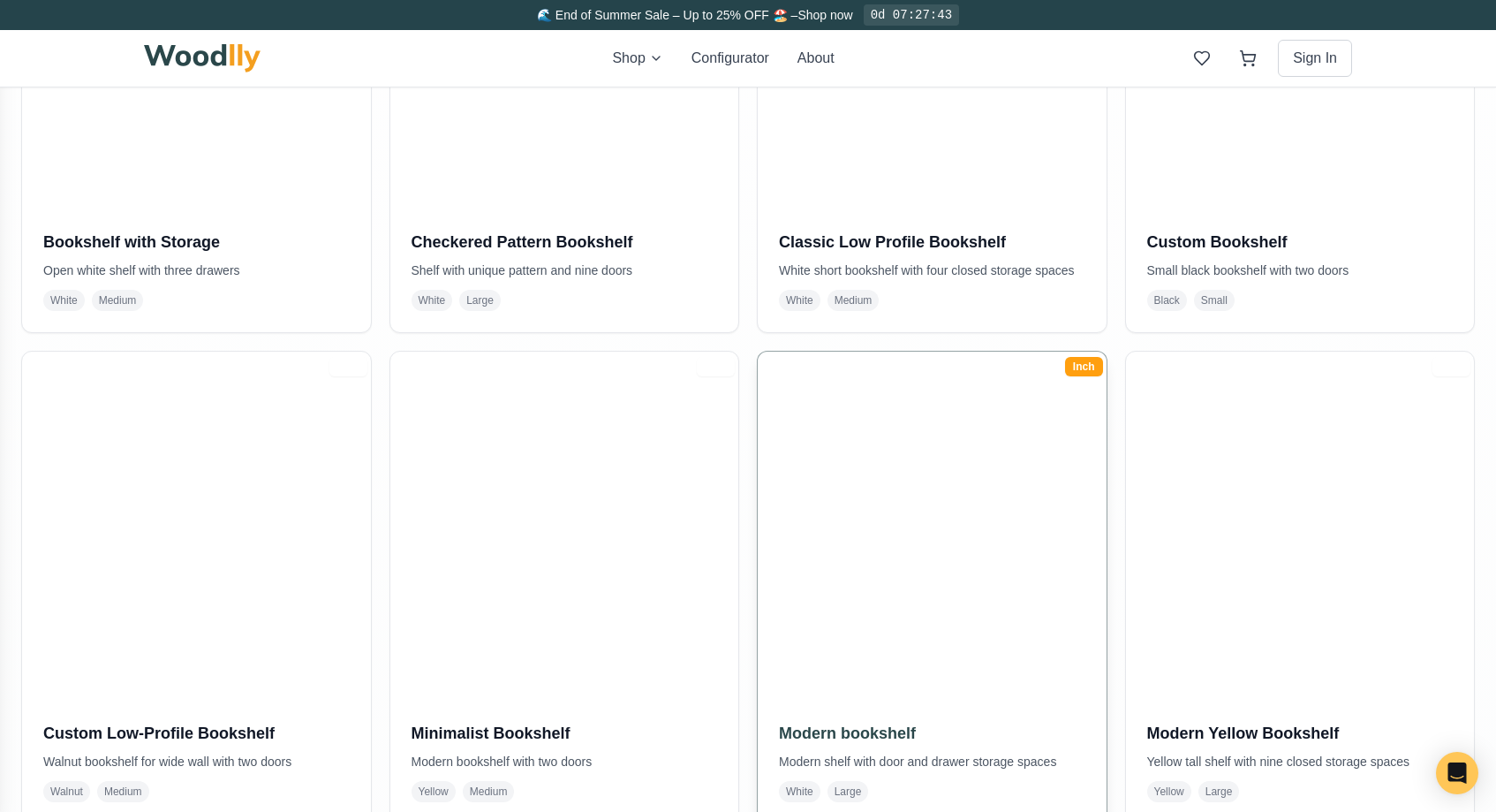
scroll to position [618, 0]
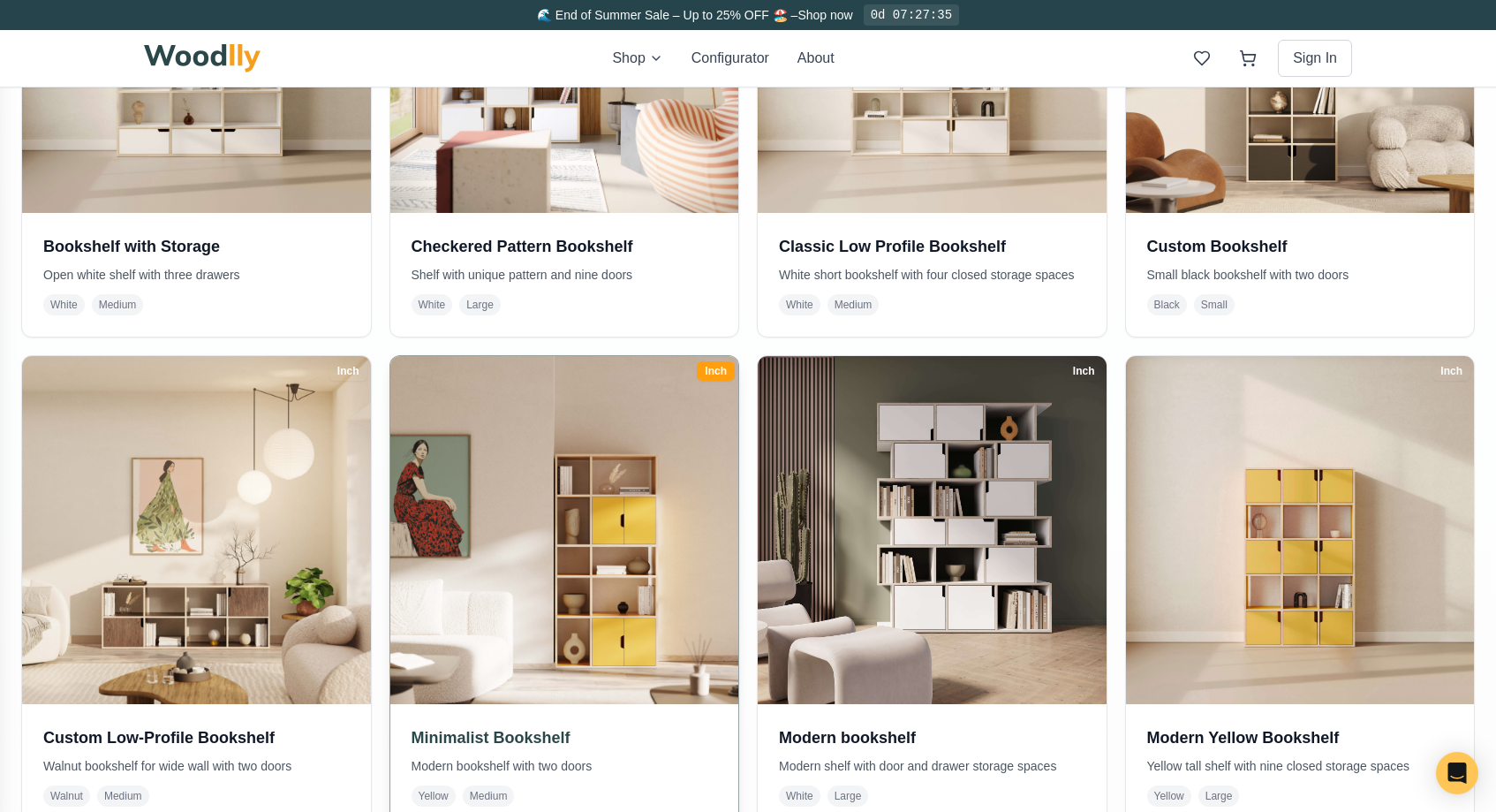
click at [627, 604] on img at bounding box center [563, 529] width 365 height 365
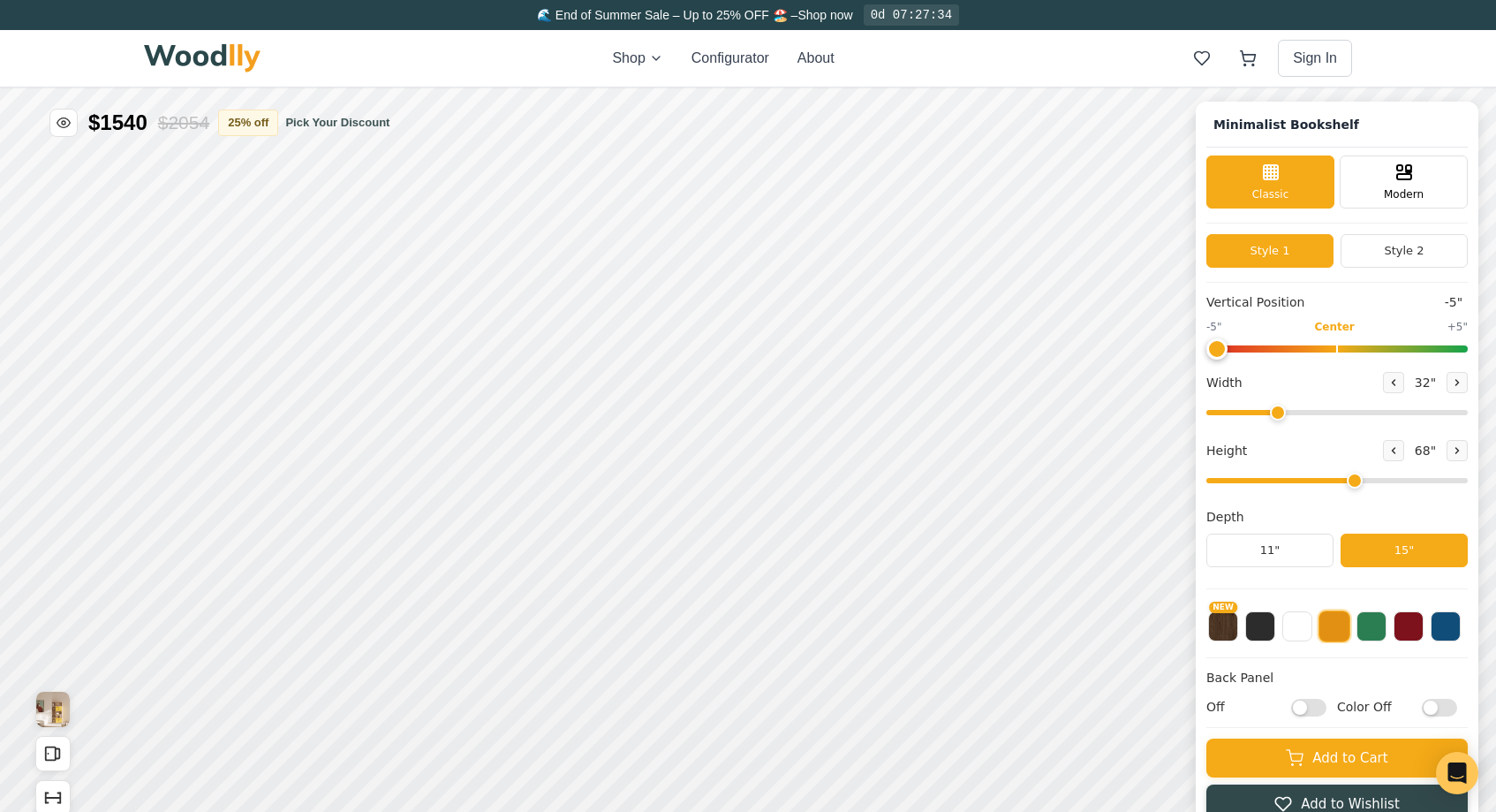
type input "-5"
type input "32"
type input "5"
